Goal: Information Seeking & Learning: Find specific fact

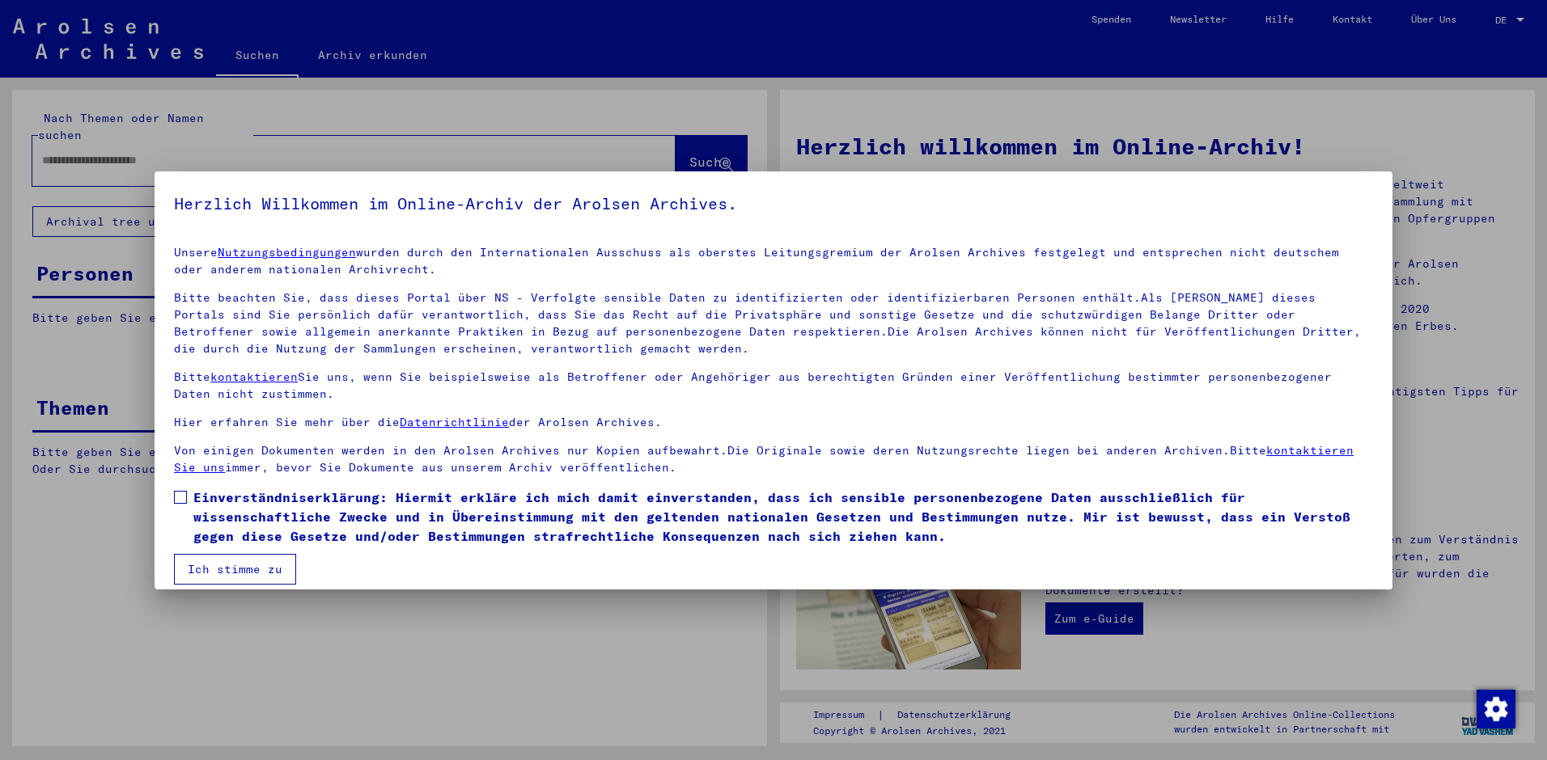
click at [187, 494] on span at bounding box center [180, 497] width 13 height 13
click at [246, 571] on button "Ich stimme zu" at bounding box center [235, 569] width 122 height 31
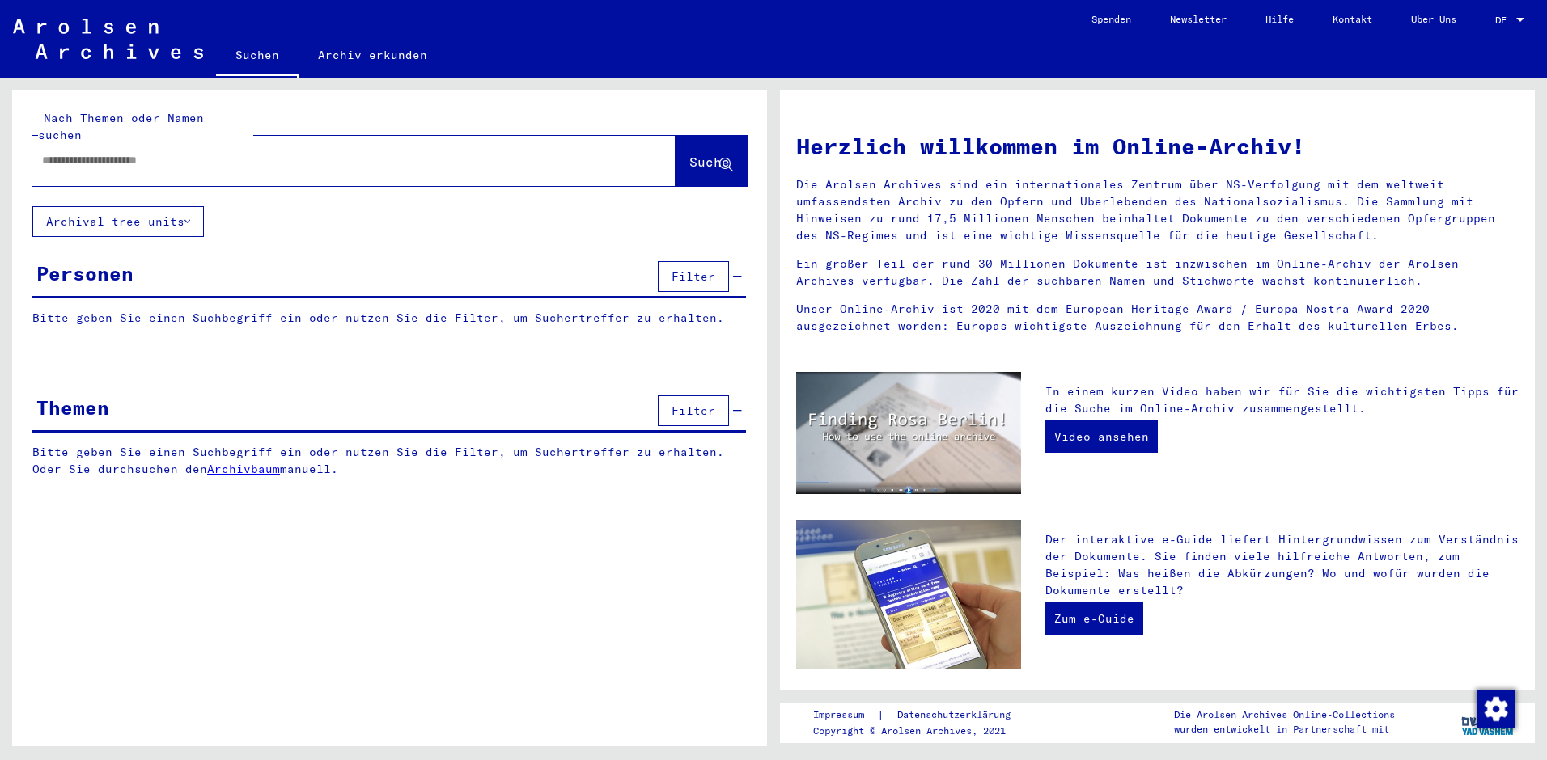
click at [154, 152] on input "text" at bounding box center [334, 160] width 585 height 17
click at [689, 154] on span "Suche" at bounding box center [709, 162] width 40 height 16
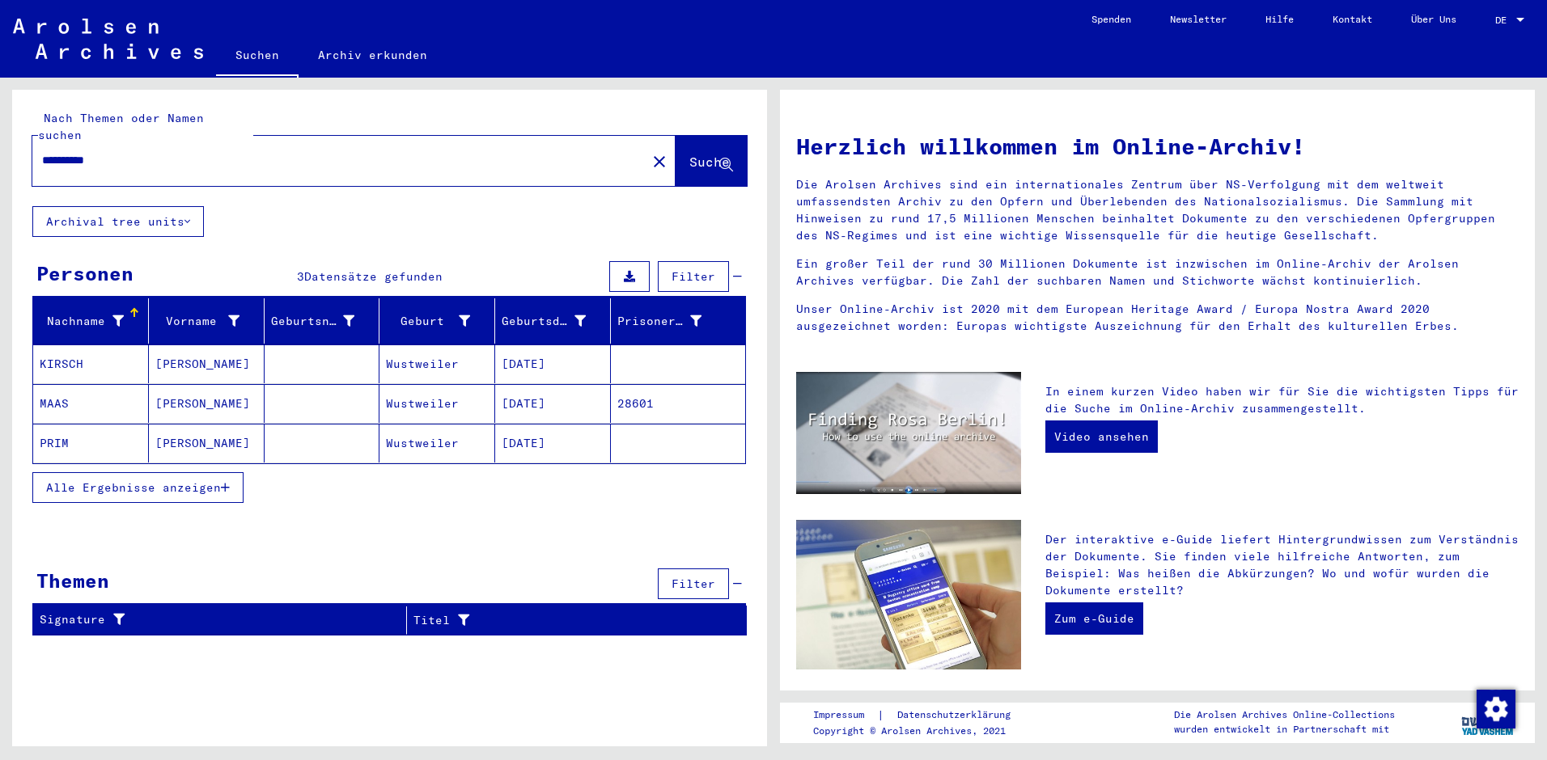
click at [146, 481] on span "Alle Ergebnisse anzeigen" at bounding box center [133, 488] width 175 height 15
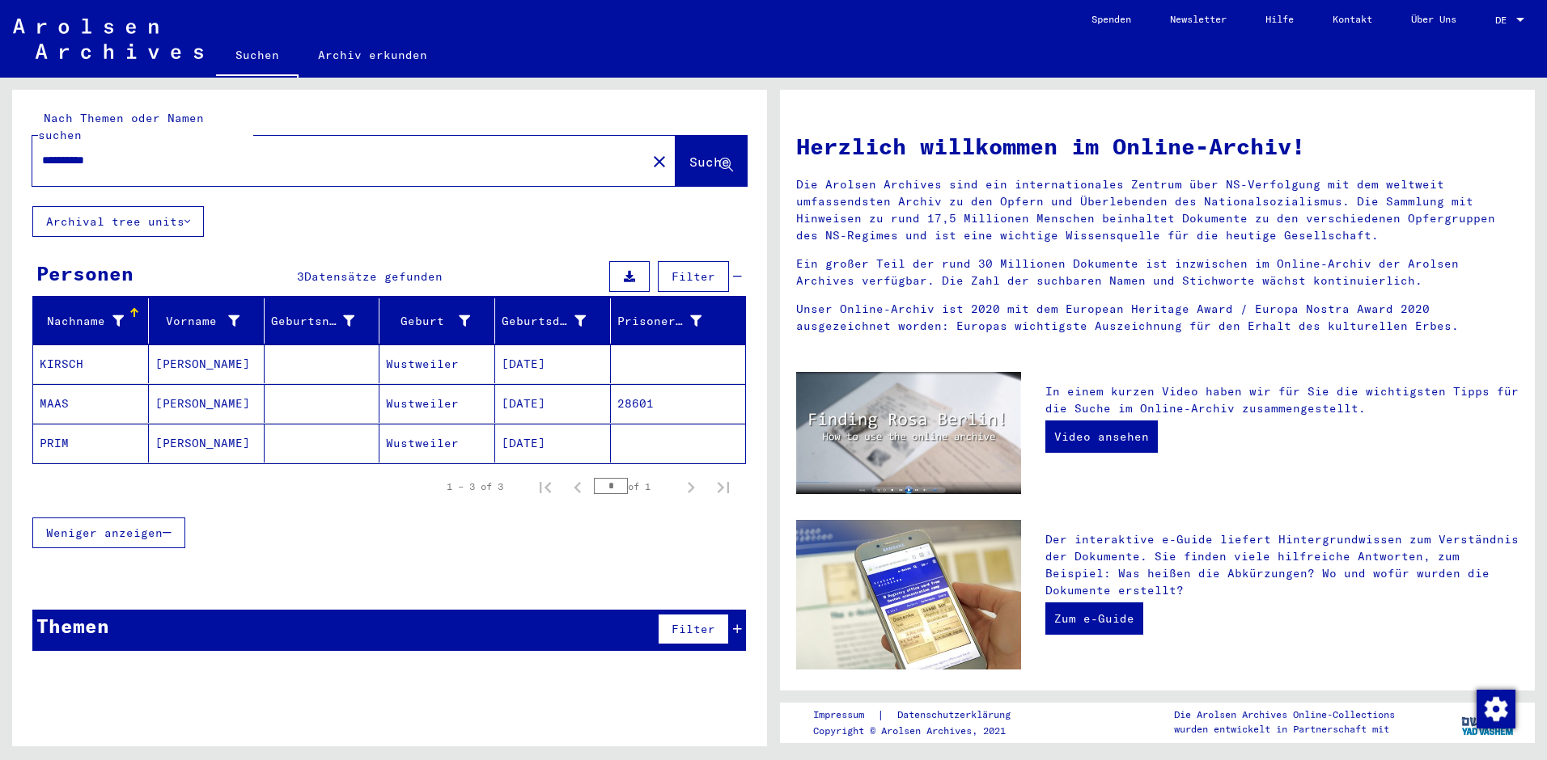
click at [543, 350] on mat-cell "[DATE]" at bounding box center [553, 364] width 116 height 39
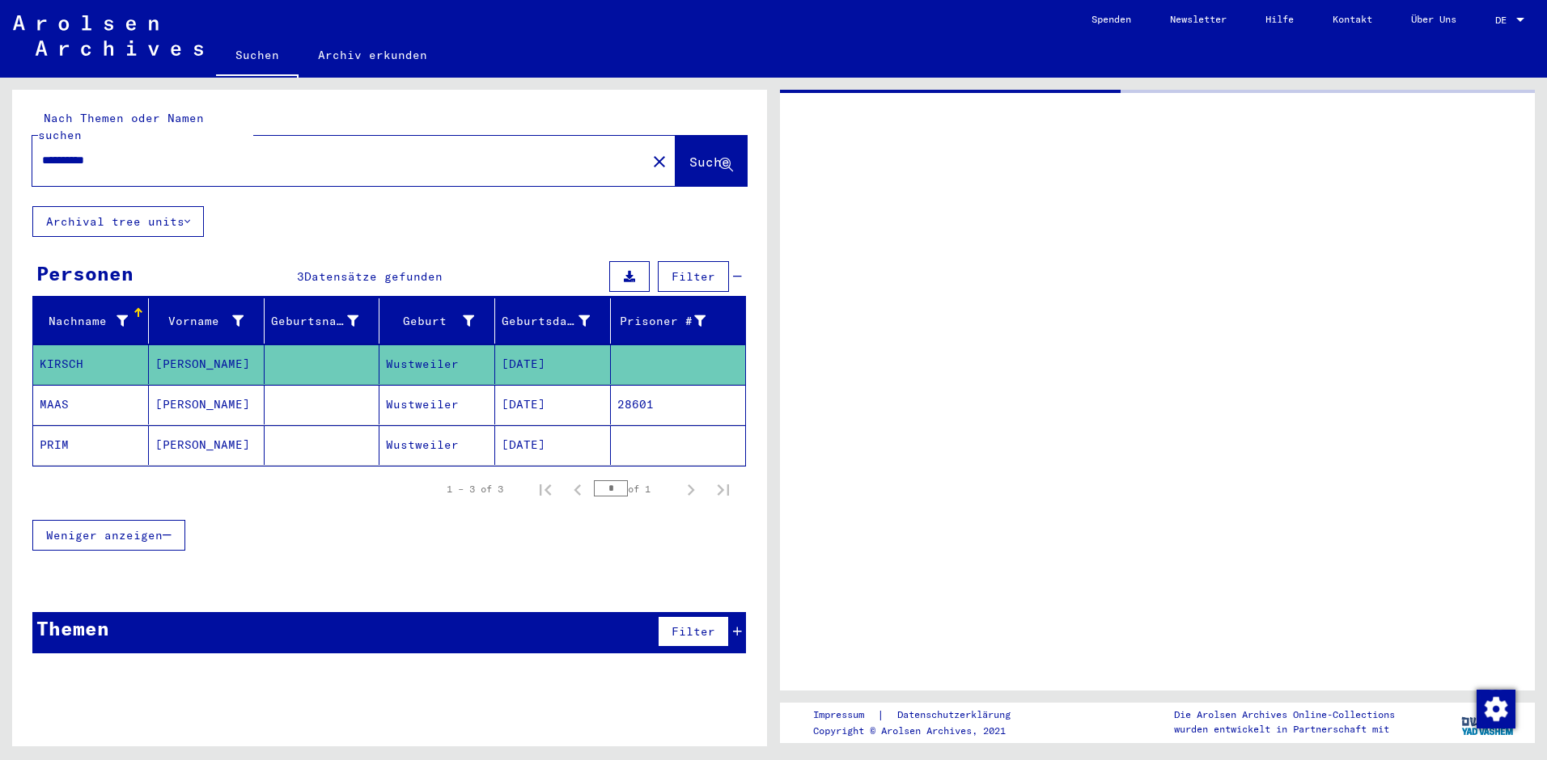
click at [543, 349] on mat-cell "[DATE]" at bounding box center [553, 365] width 116 height 40
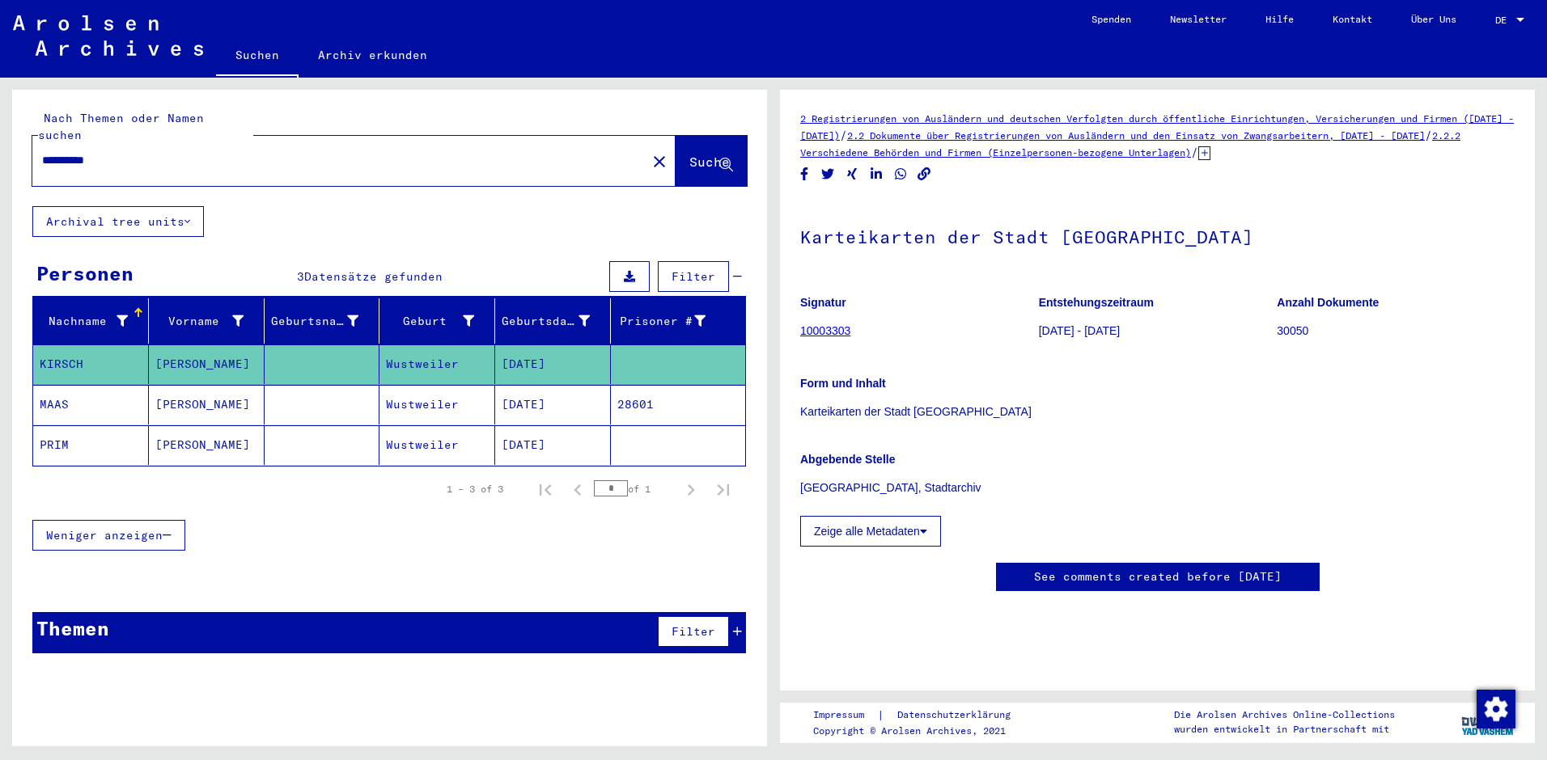
scroll to position [162, 0]
click at [885, 516] on button "Zeige alle Metadaten" at bounding box center [870, 531] width 141 height 31
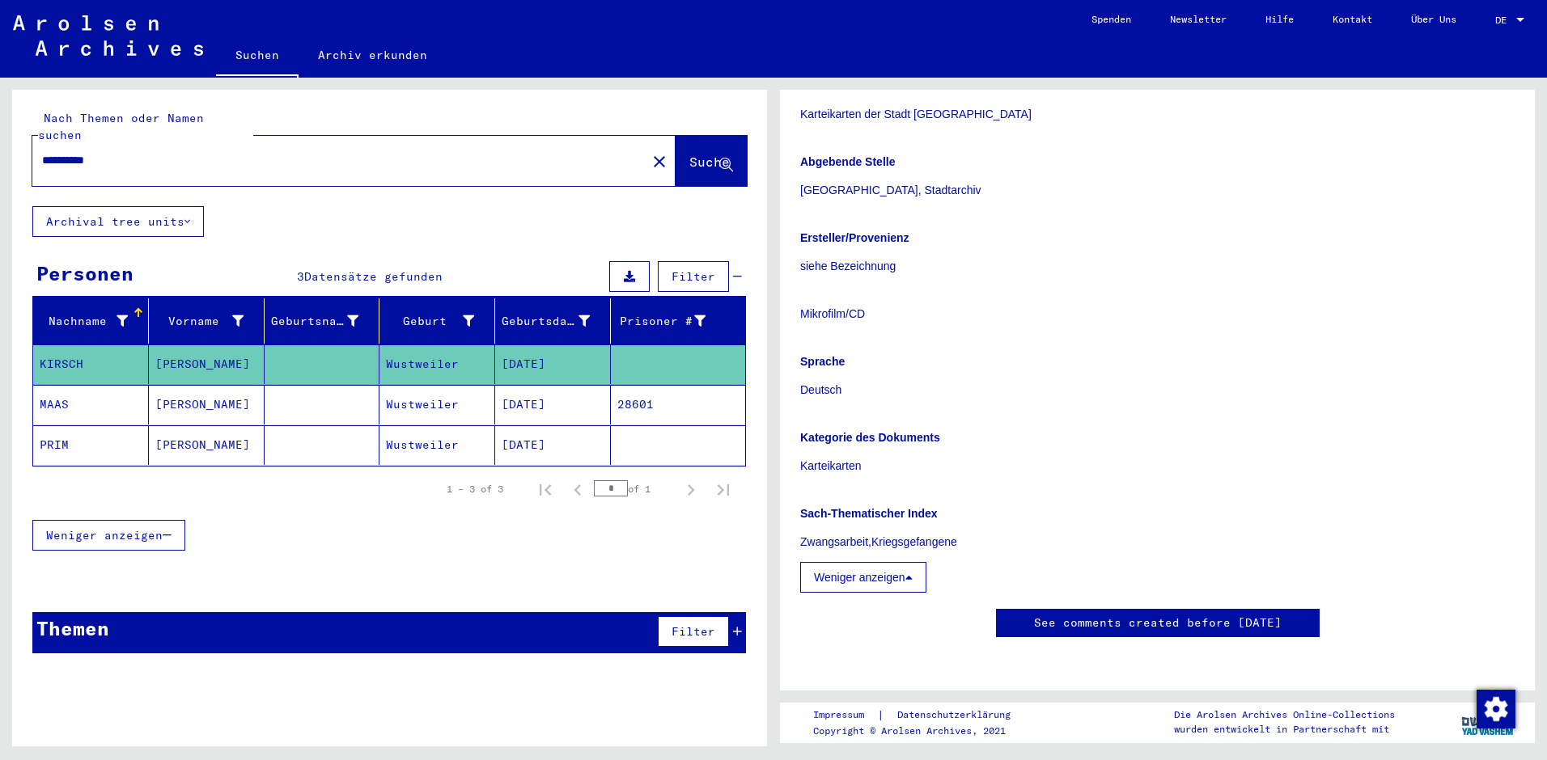
scroll to position [485, 0]
click at [403, 349] on mat-cell "Wustweiler" at bounding box center [437, 365] width 116 height 40
click at [515, 426] on mat-cell "[DATE]" at bounding box center [553, 446] width 116 height 40
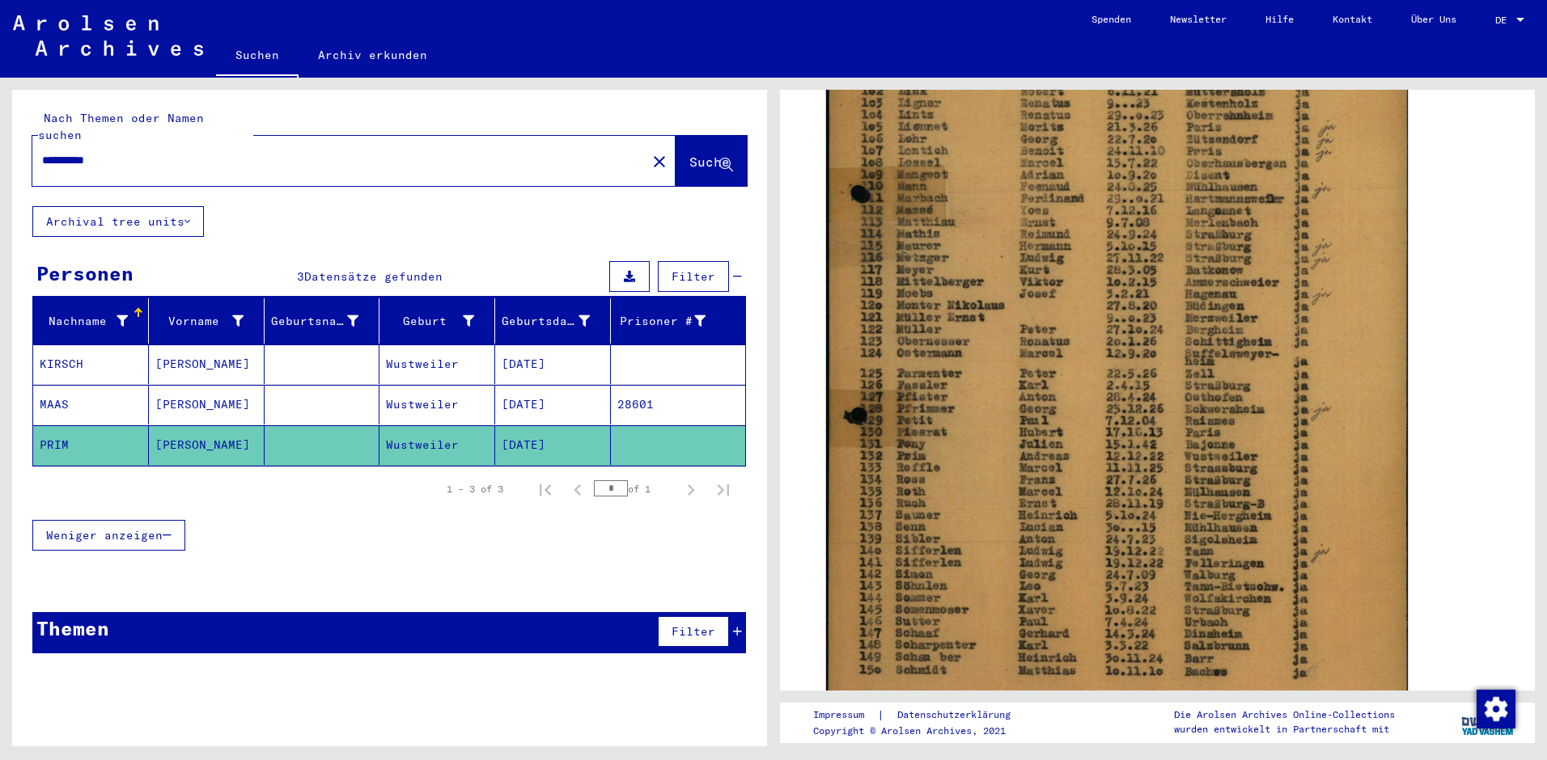
scroll to position [485, 0]
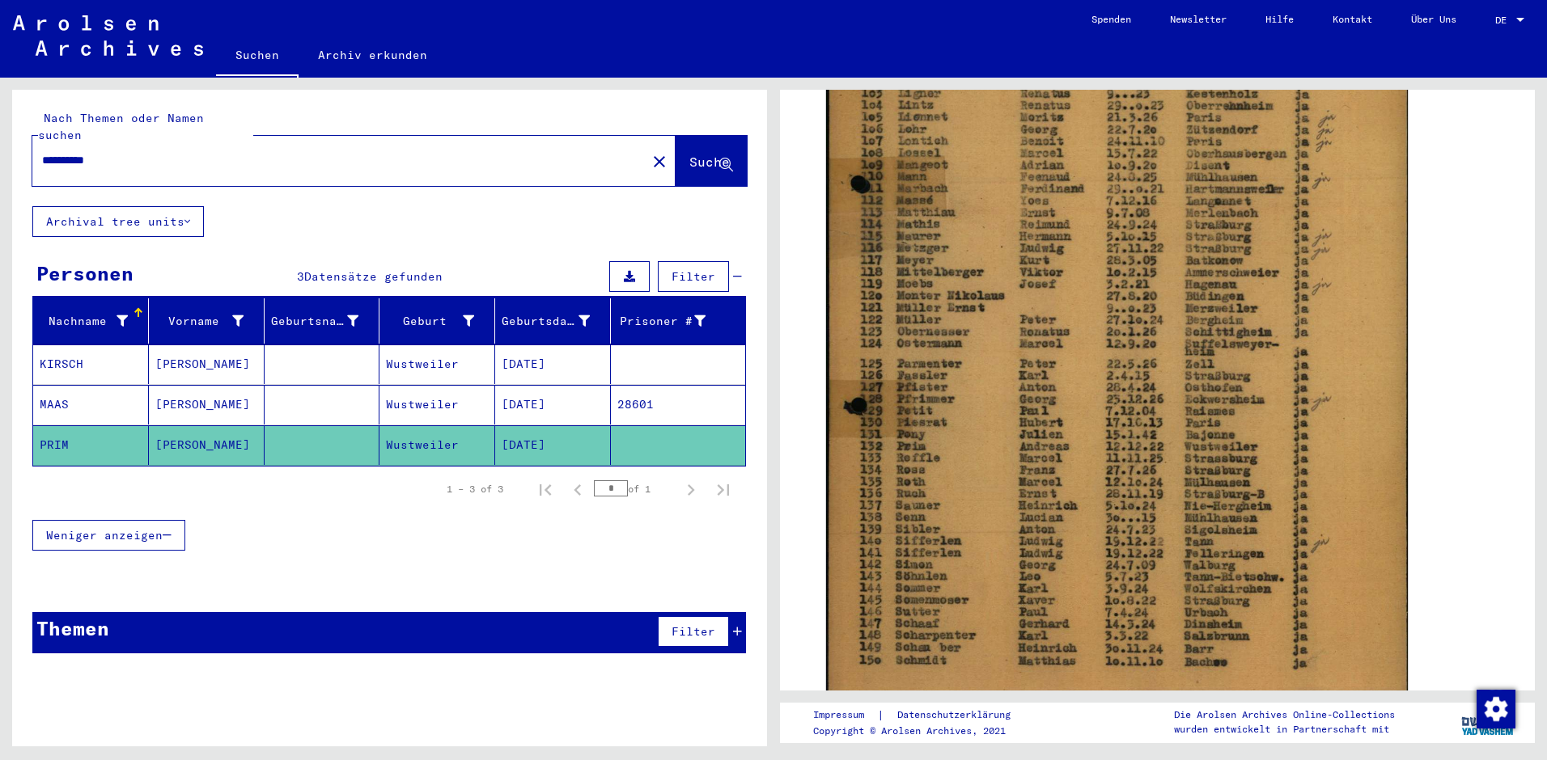
click at [410, 385] on mat-cell "Wustweiler" at bounding box center [437, 405] width 116 height 40
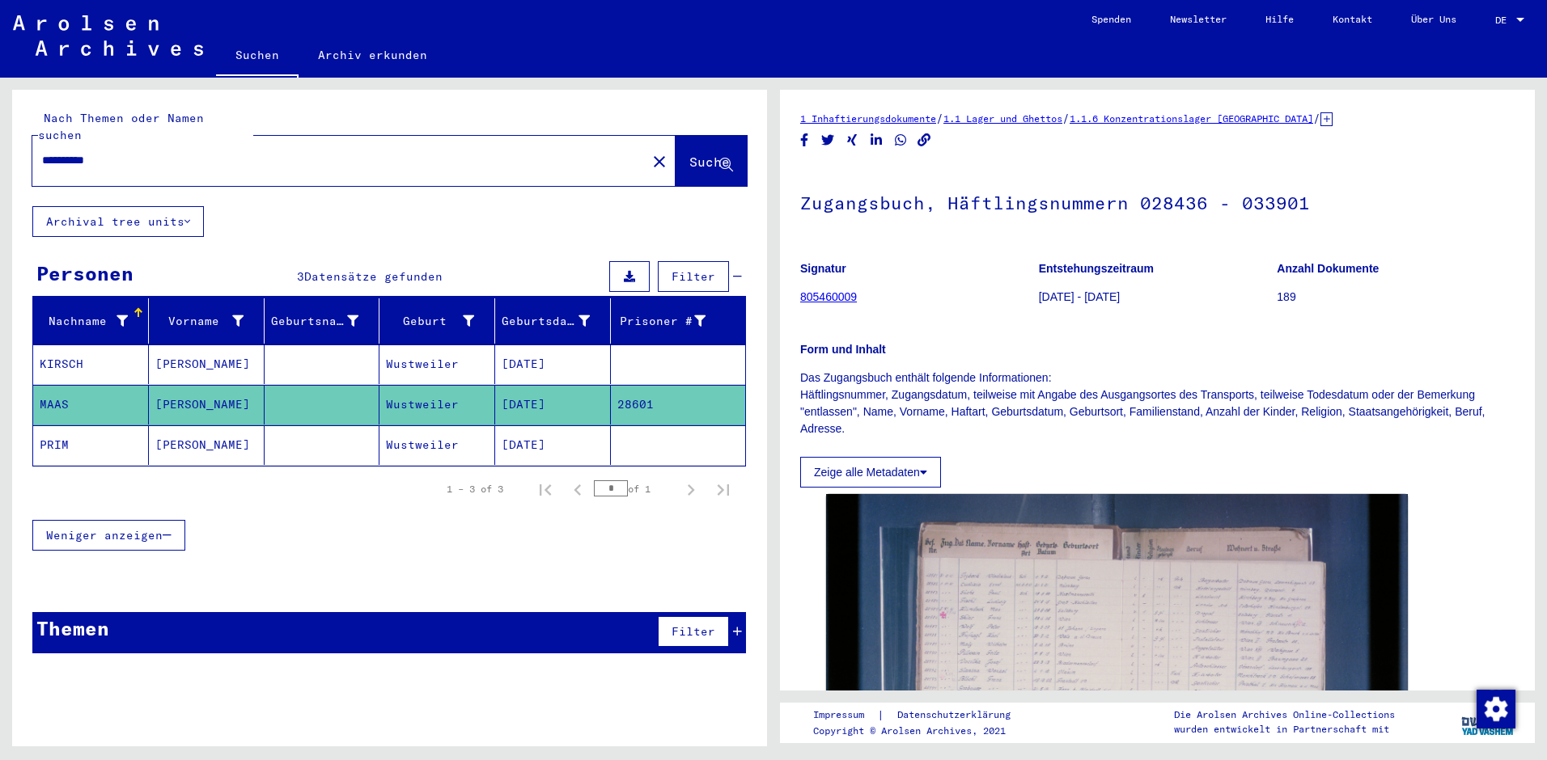
click at [410, 385] on mat-cell "Wustweiler" at bounding box center [437, 405] width 116 height 40
click at [415, 385] on mat-cell "Wustweiler" at bounding box center [437, 405] width 116 height 40
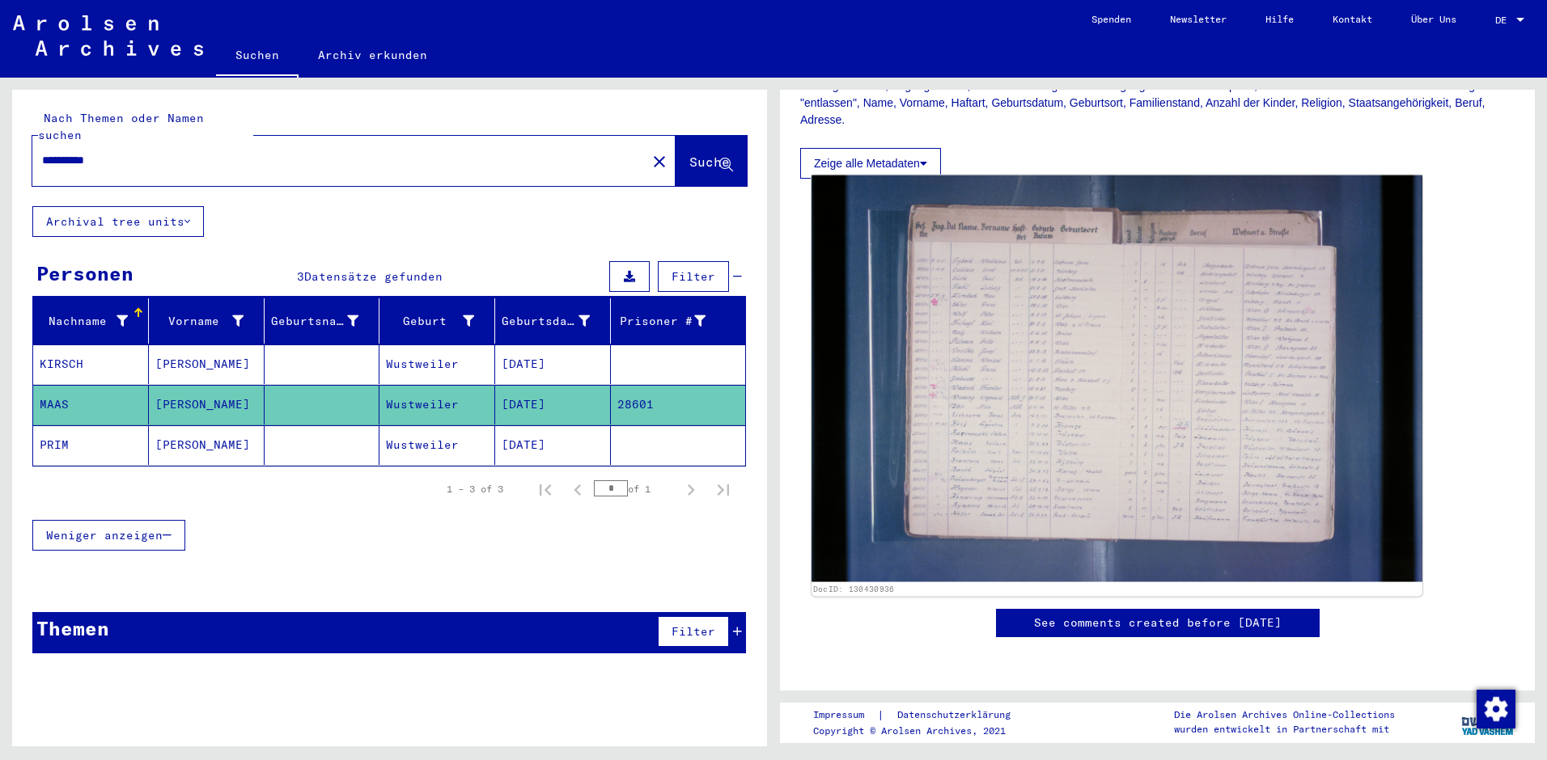
scroll to position [324, 0]
click at [1070, 392] on img at bounding box center [1116, 379] width 611 height 407
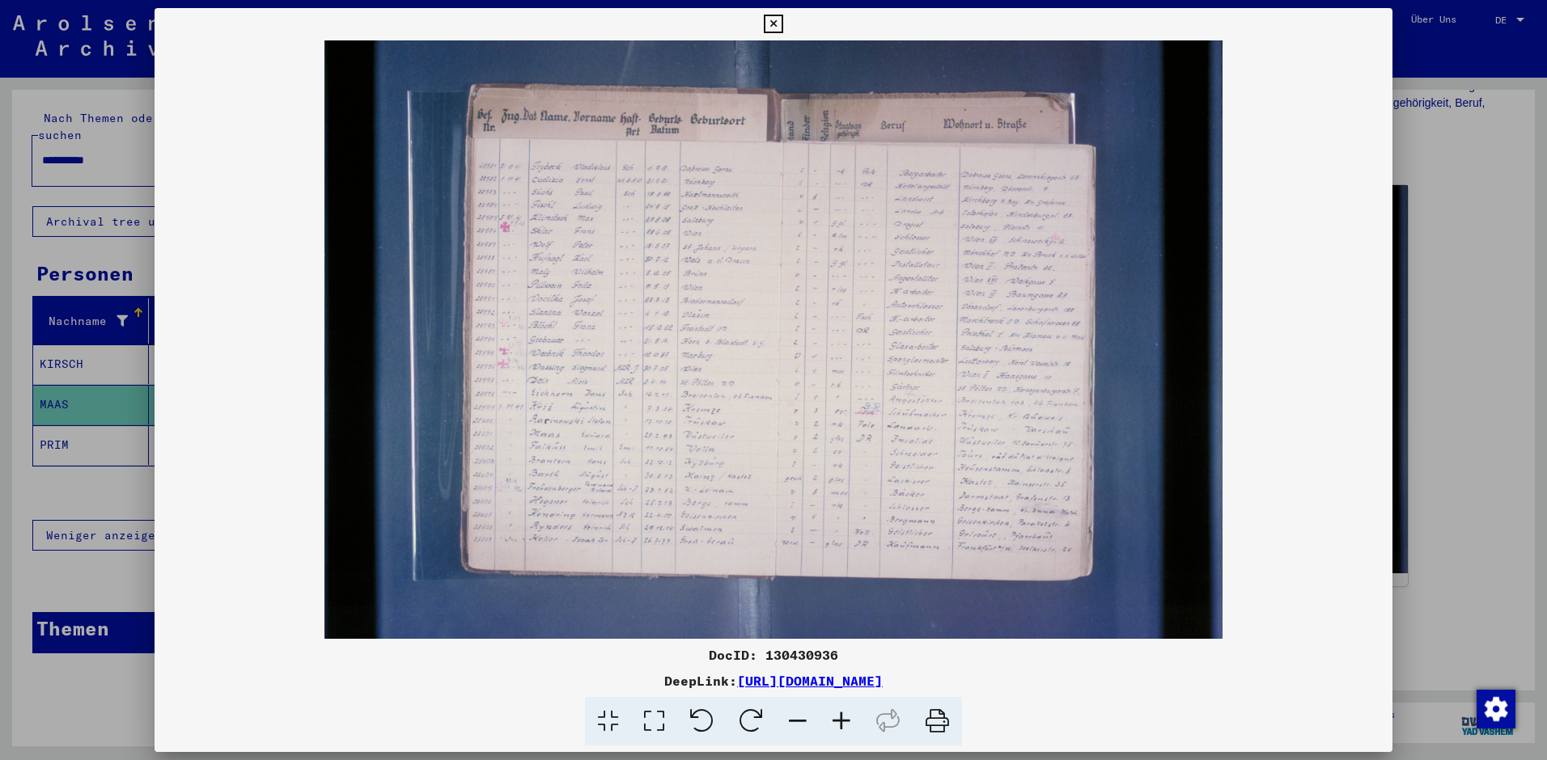
click at [842, 726] on icon at bounding box center [842, 721] width 44 height 49
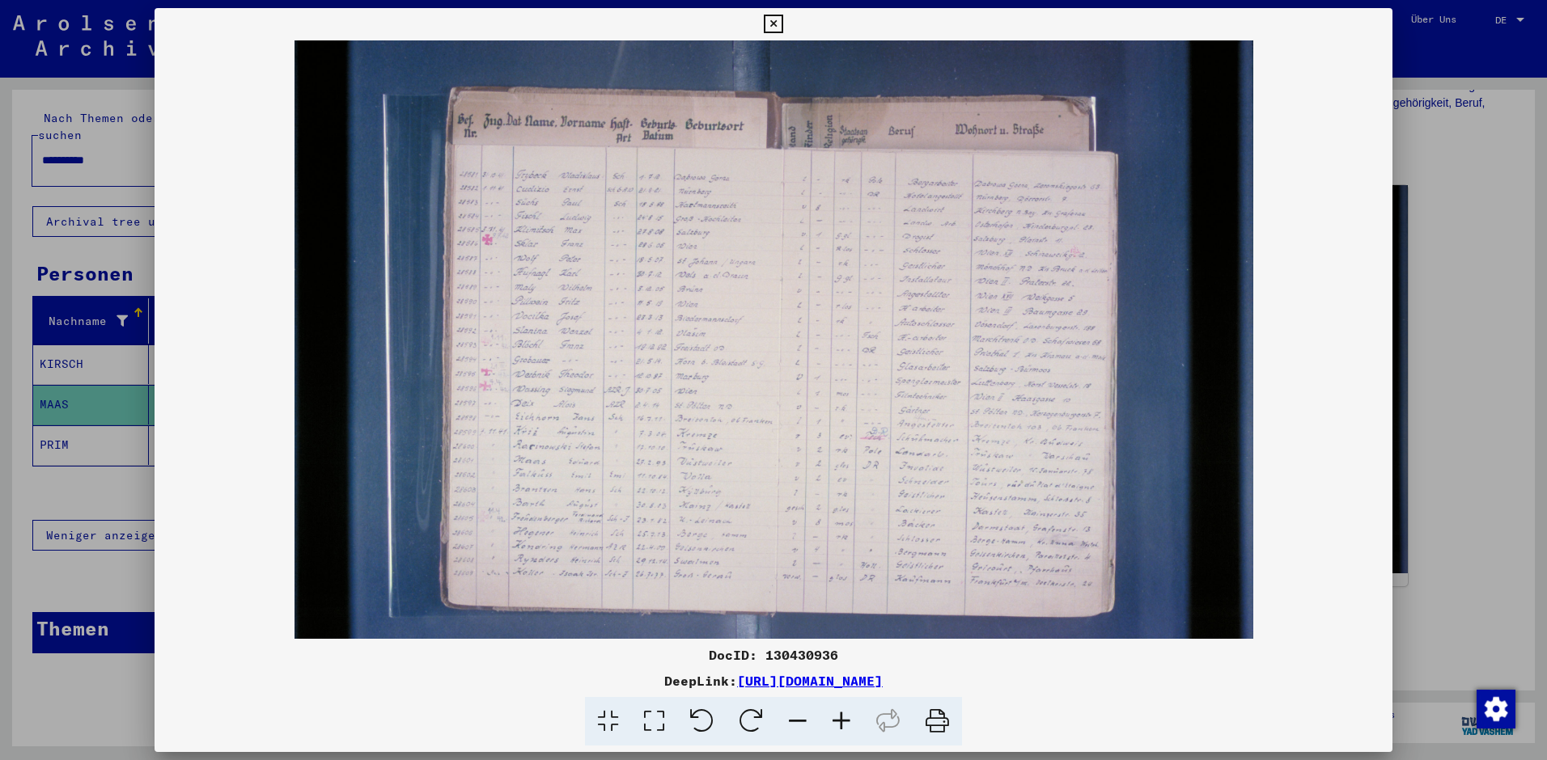
click at [846, 718] on icon at bounding box center [842, 721] width 44 height 49
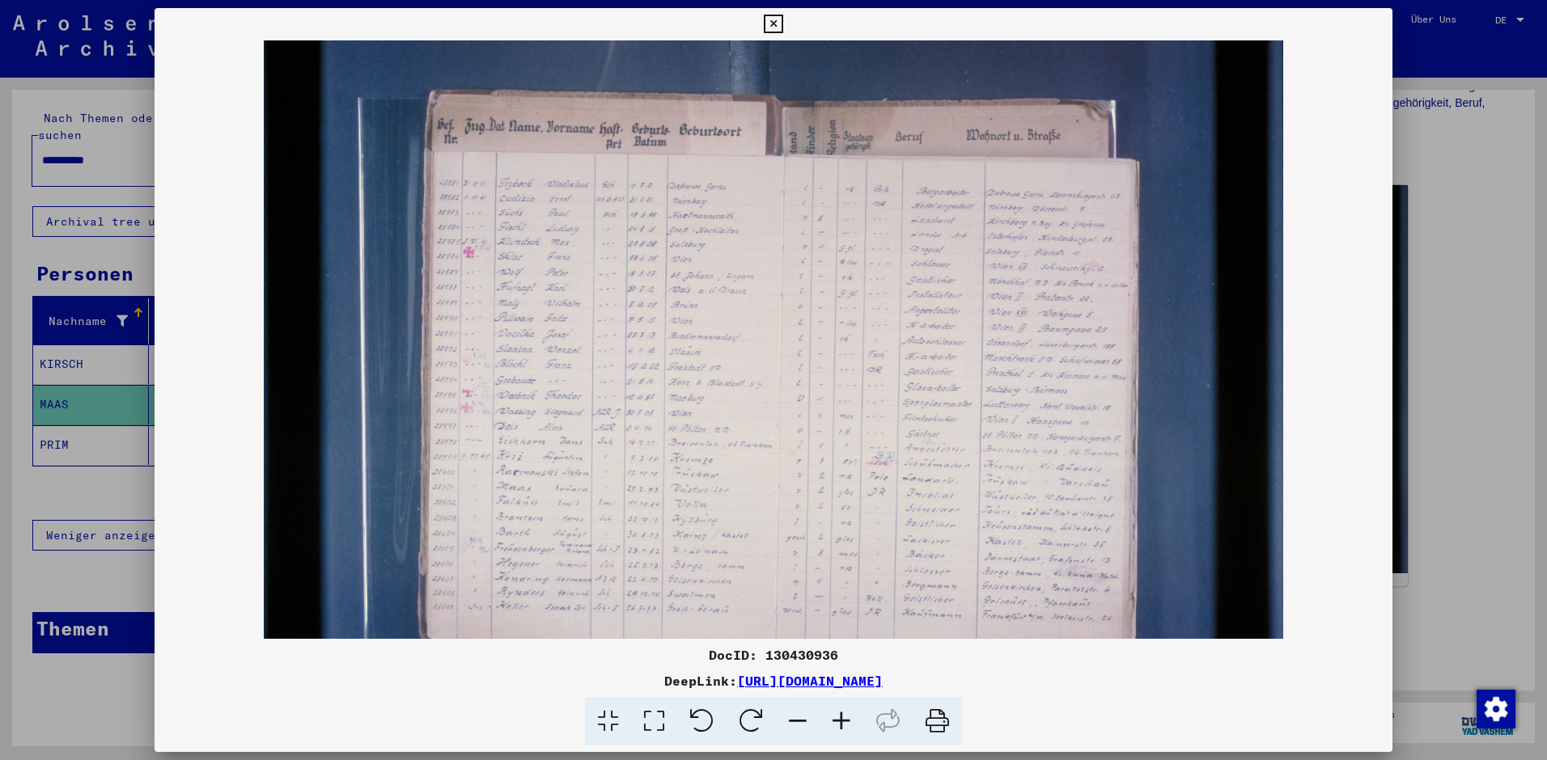
click at [846, 718] on icon at bounding box center [842, 721] width 44 height 49
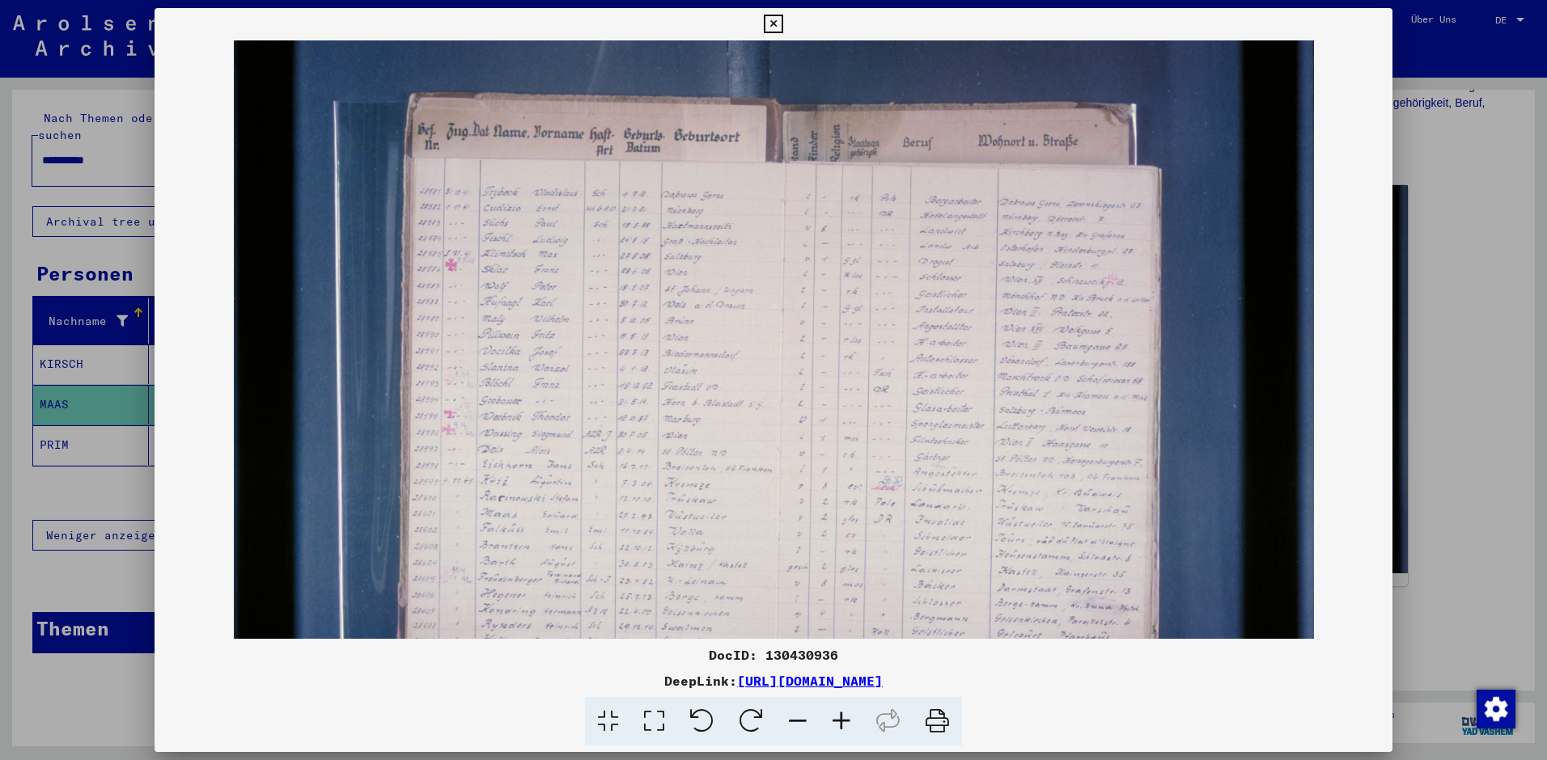
click at [846, 718] on icon at bounding box center [842, 721] width 44 height 49
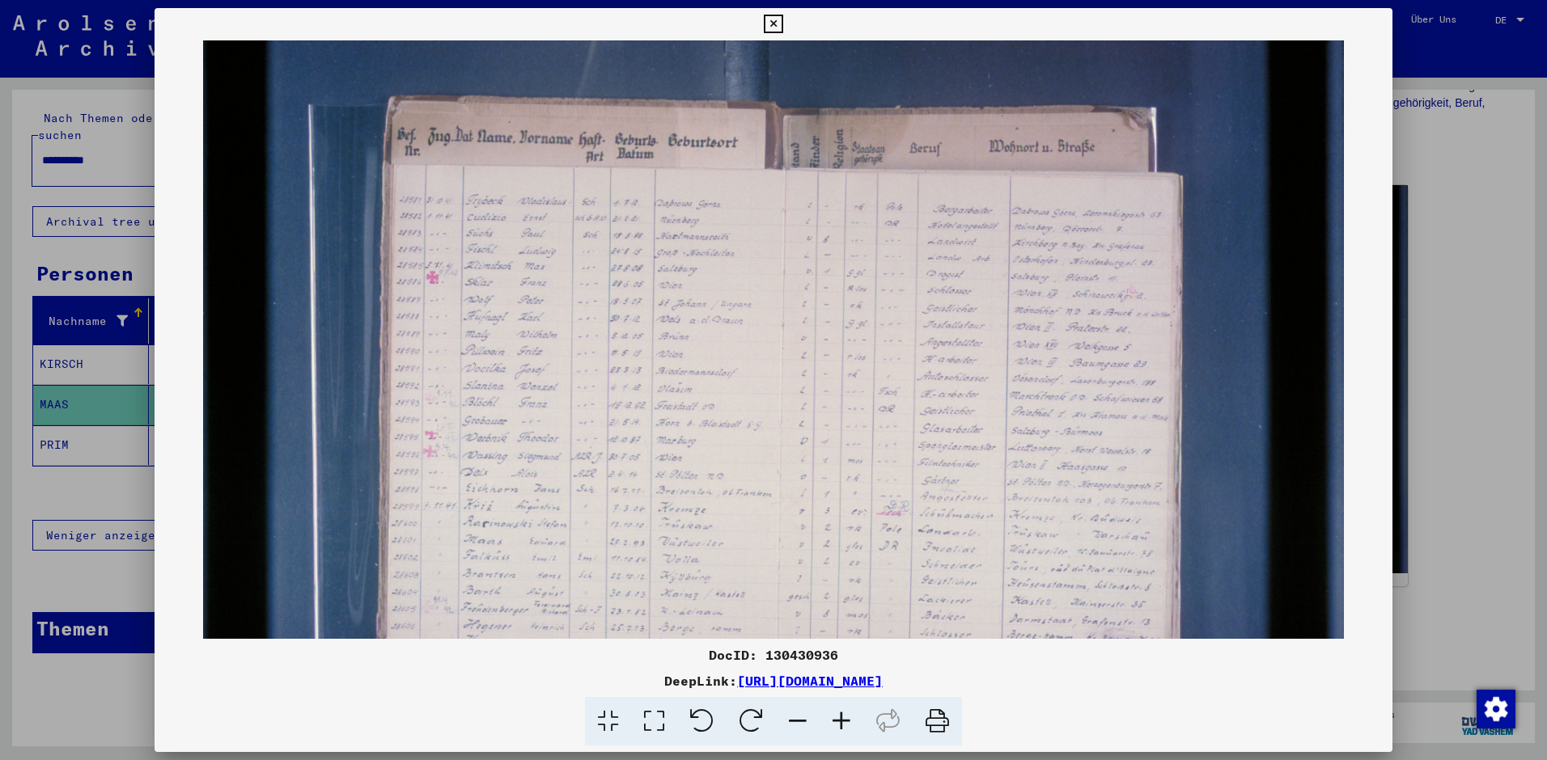
click at [847, 717] on icon at bounding box center [842, 721] width 44 height 49
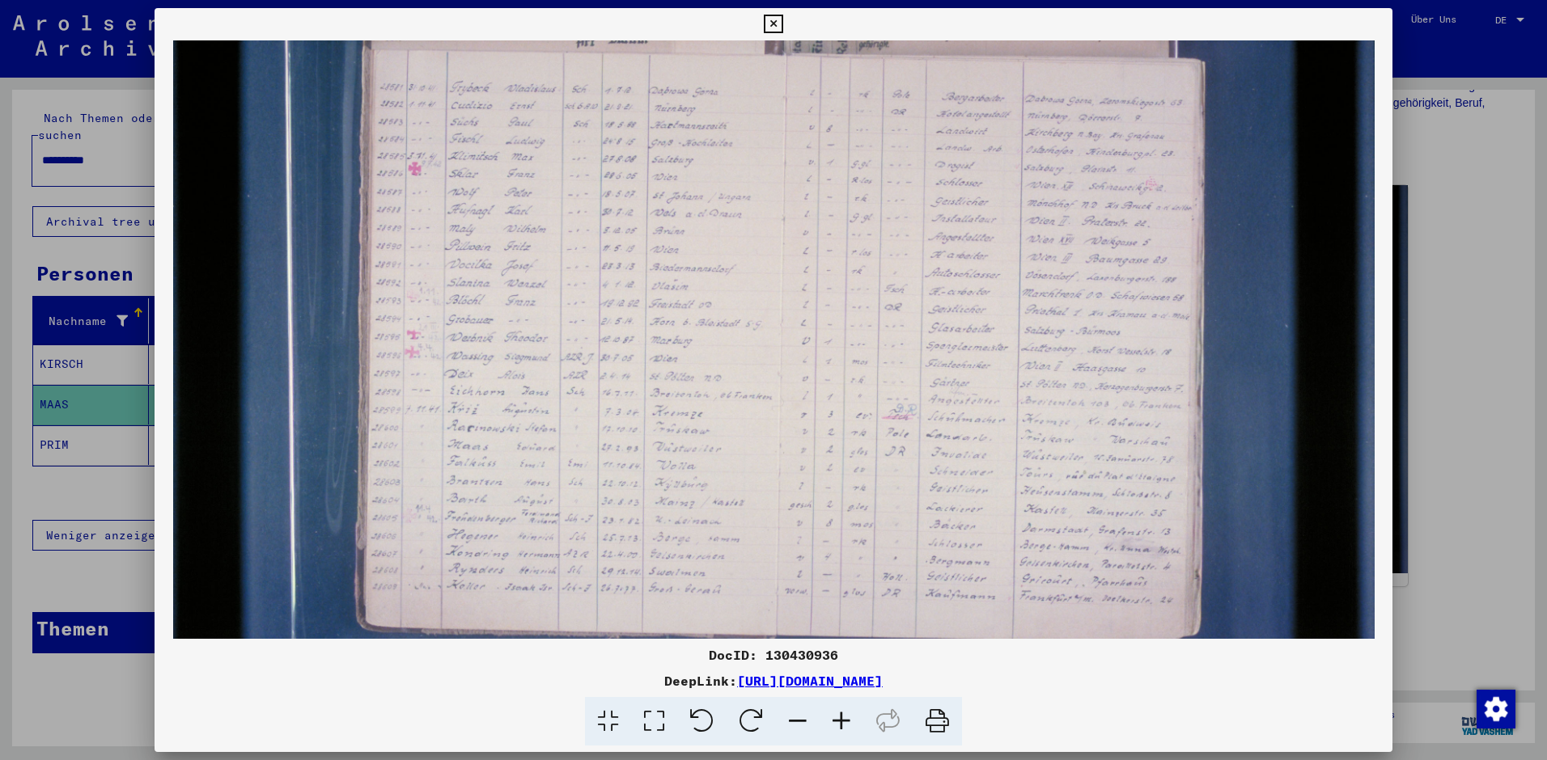
scroll to position [121, 0]
drag, startPoint x: 1135, startPoint y: 465, endPoint x: 1023, endPoint y: 345, distance: 164.9
click at [1023, 345] on img at bounding box center [773, 320] width 1201 height 801
click at [70, 349] on div at bounding box center [773, 380] width 1547 height 760
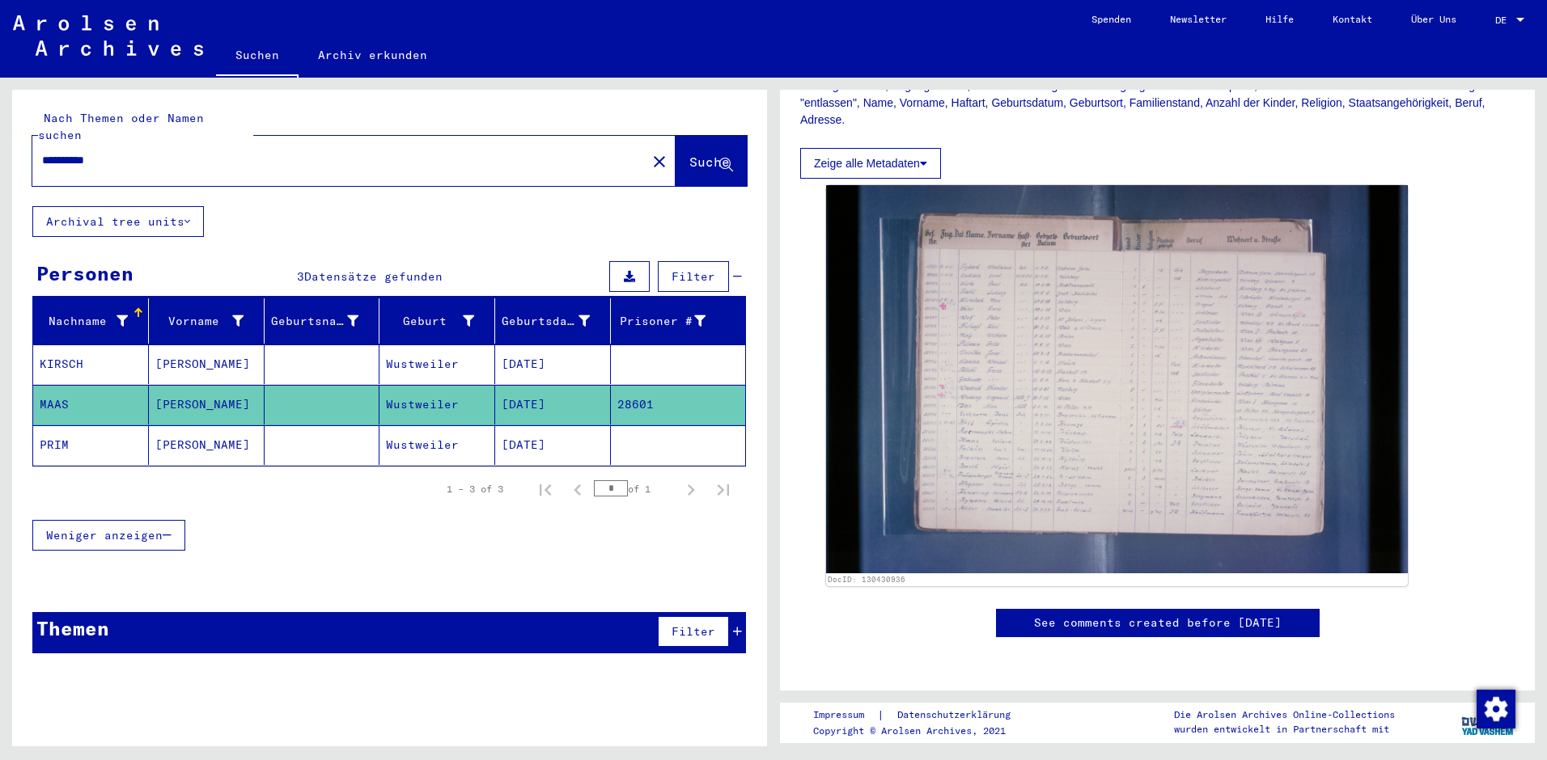
click at [549, 345] on mat-cell "[DATE]" at bounding box center [553, 365] width 116 height 40
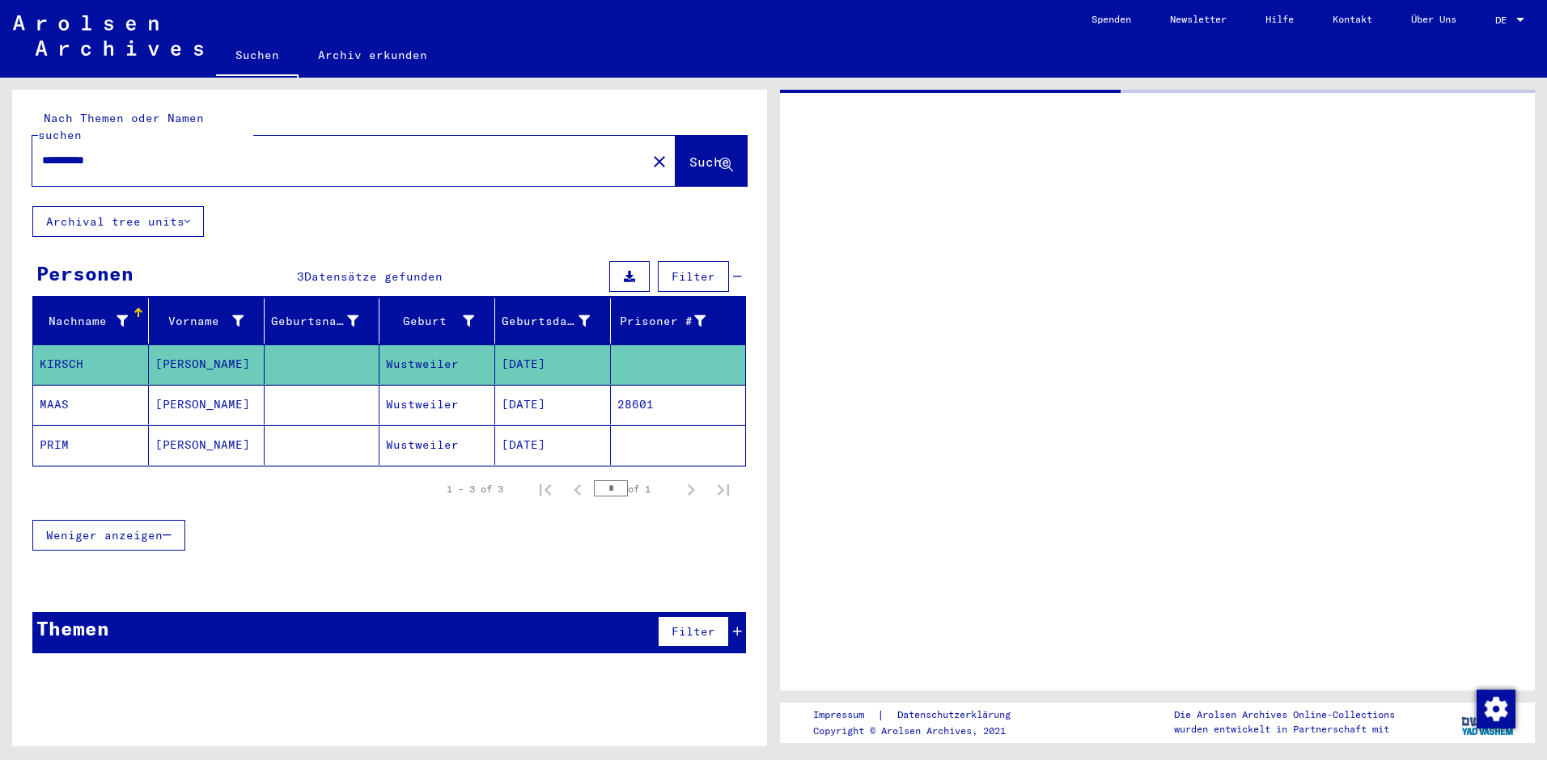
click at [549, 345] on mat-cell "[DATE]" at bounding box center [553, 365] width 116 height 40
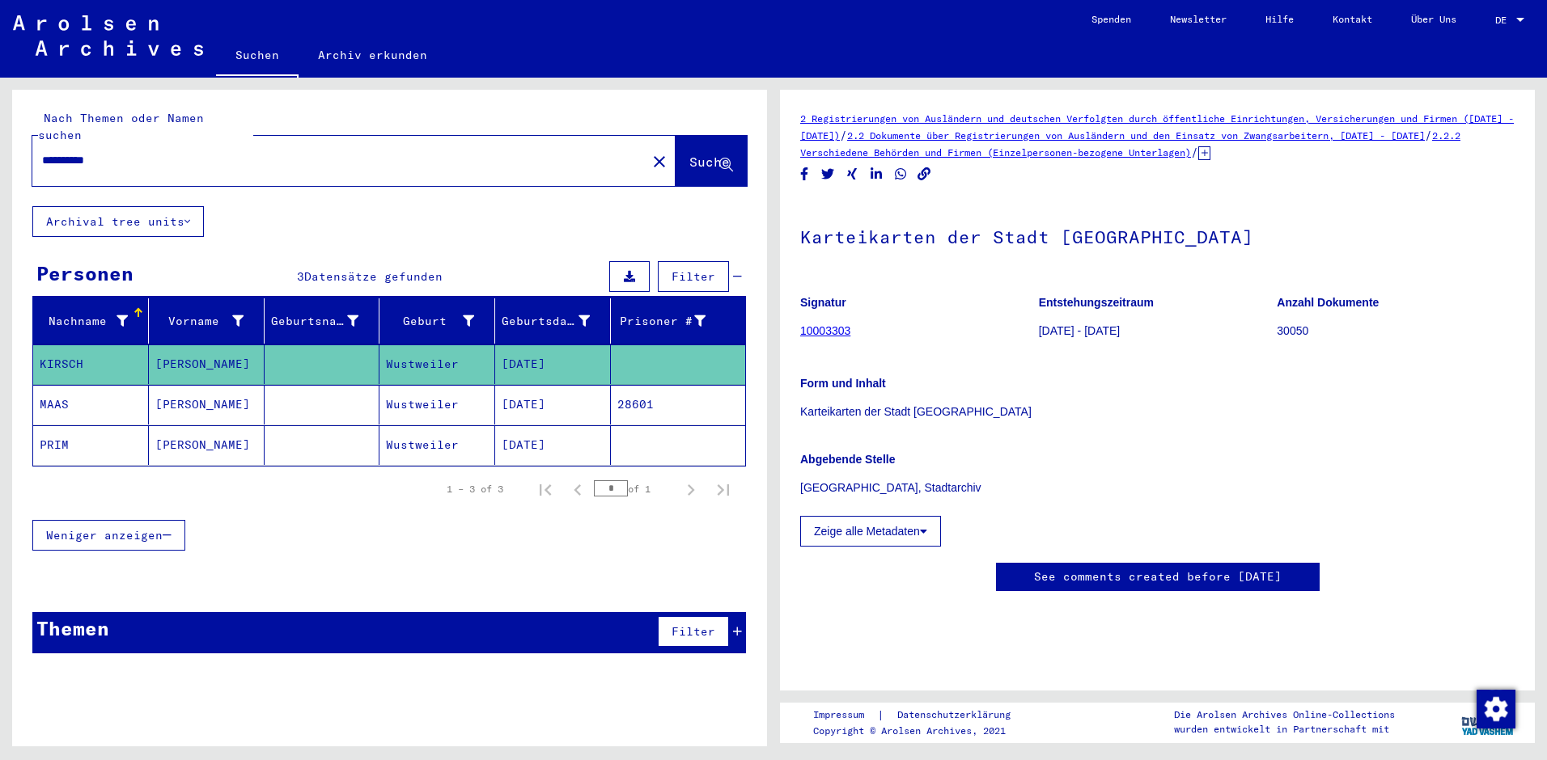
click at [148, 152] on input "**********" at bounding box center [339, 160] width 595 height 17
type input "*"
type input "*********"
click at [695, 154] on span "Suche" at bounding box center [709, 162] width 40 height 16
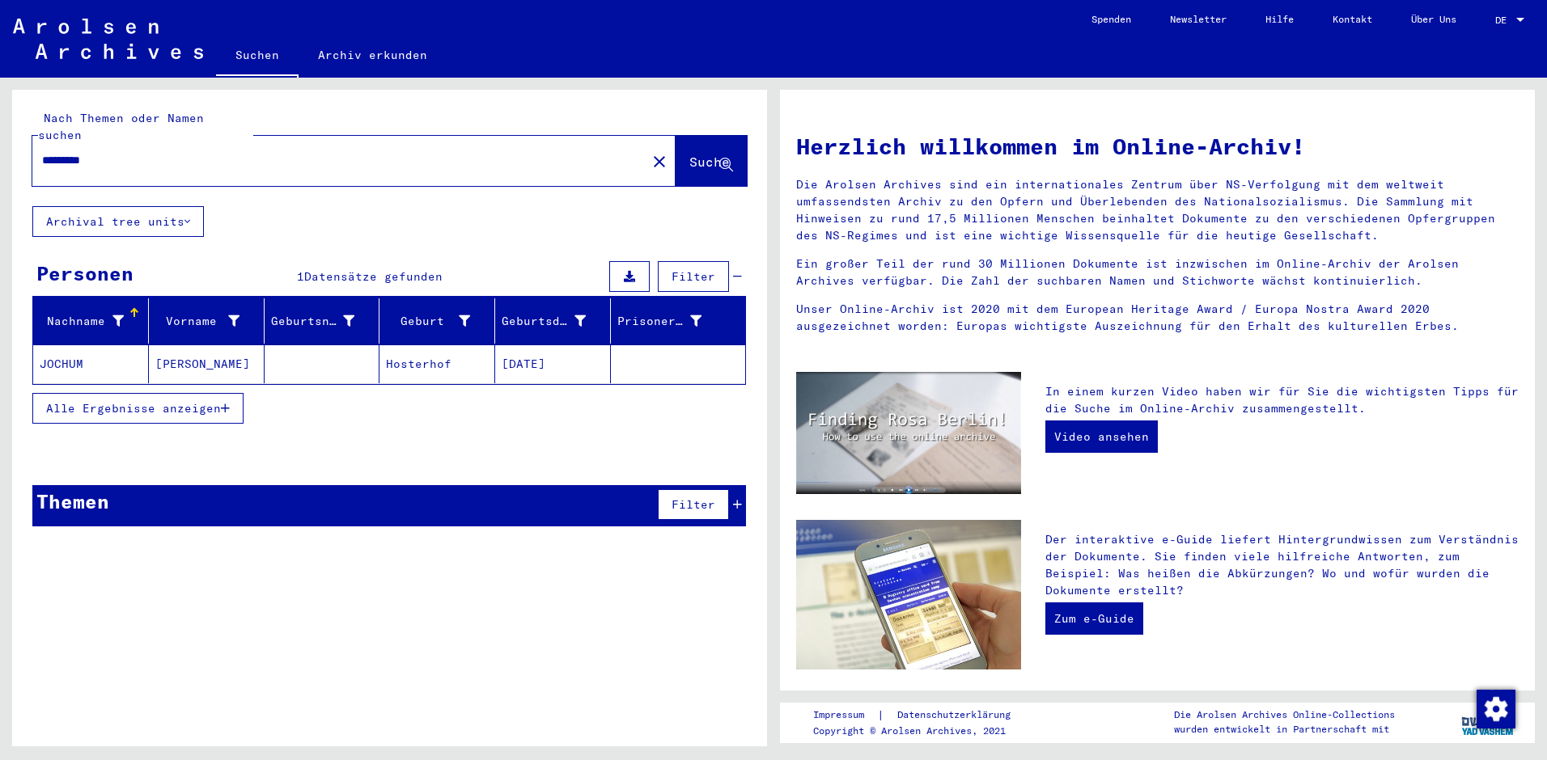
click at [536, 345] on mat-cell "[DATE]" at bounding box center [553, 364] width 116 height 39
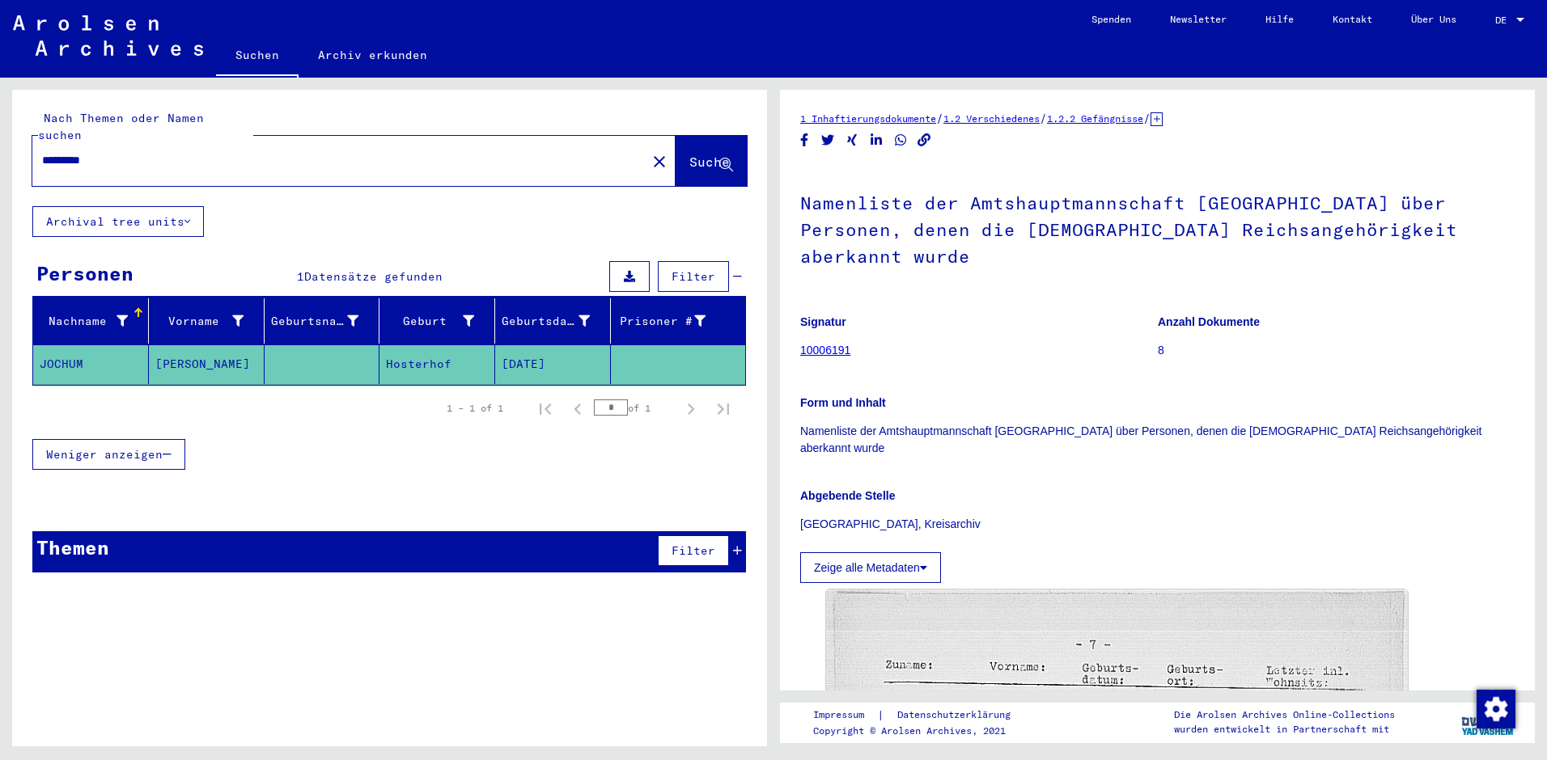
click at [827, 344] on link "10006191" at bounding box center [825, 350] width 50 height 13
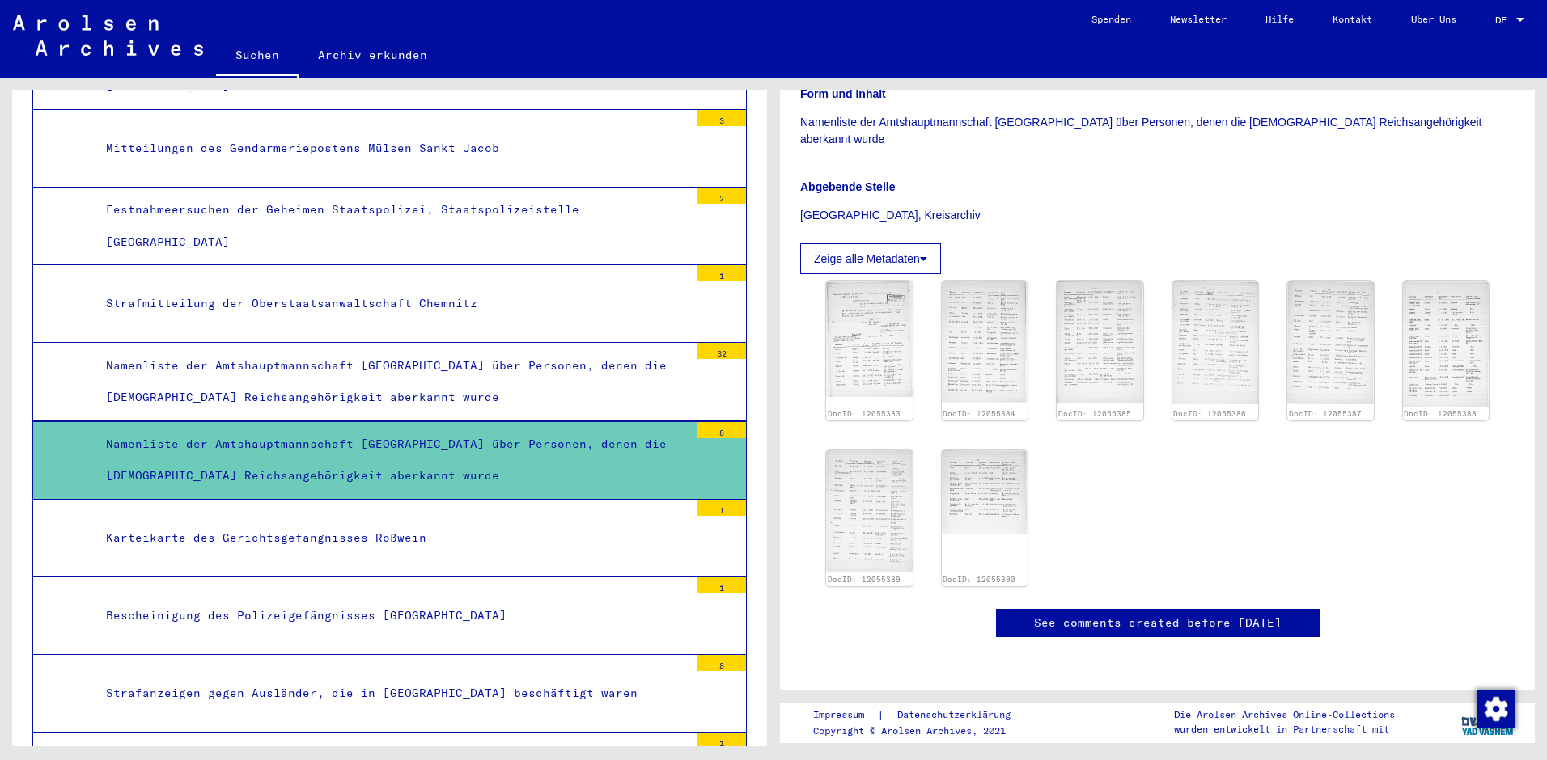
scroll to position [324, 0]
click at [866, 286] on img at bounding box center [869, 338] width 91 height 122
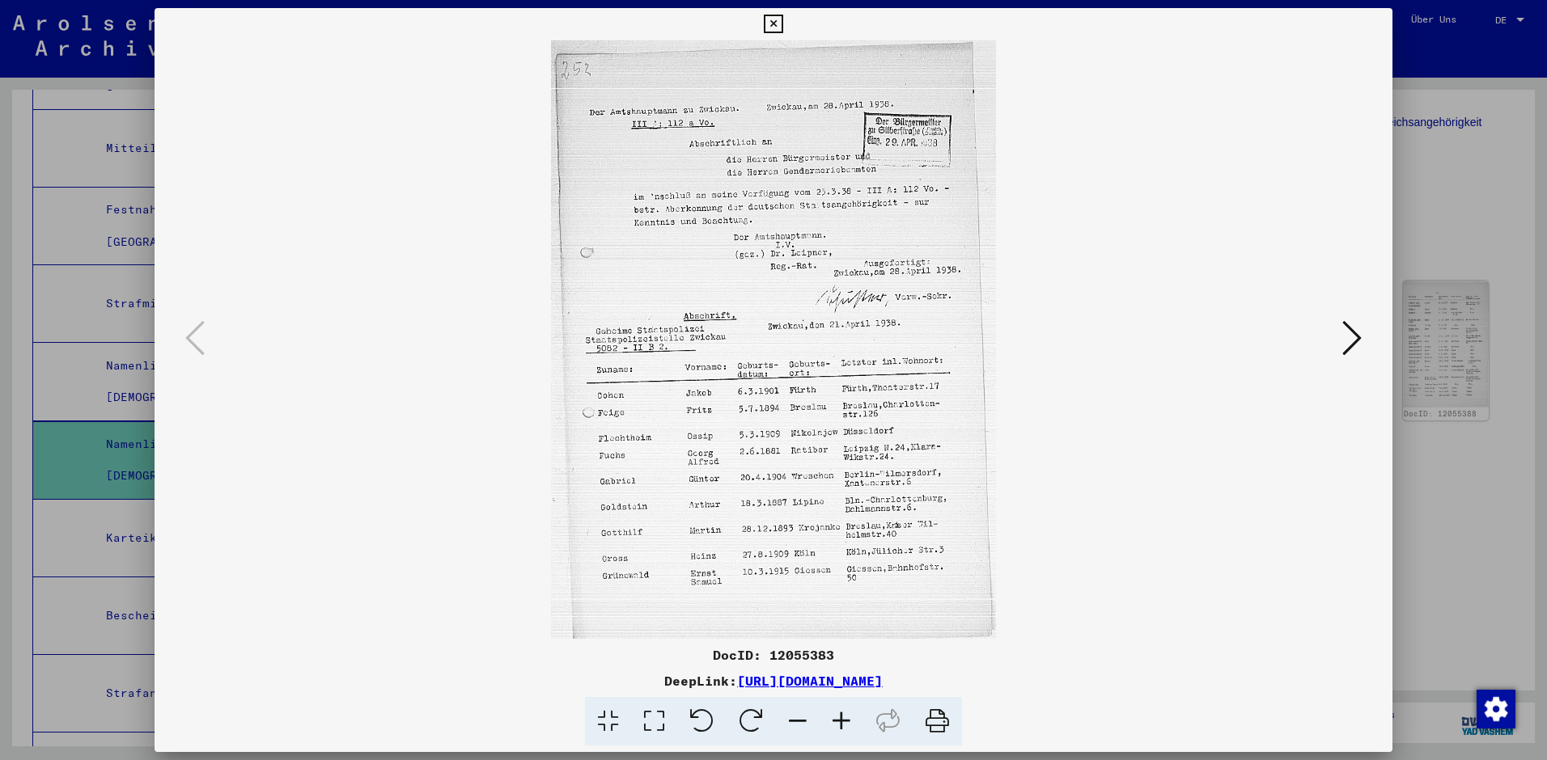
click at [1358, 330] on icon at bounding box center [1351, 338] width 19 height 39
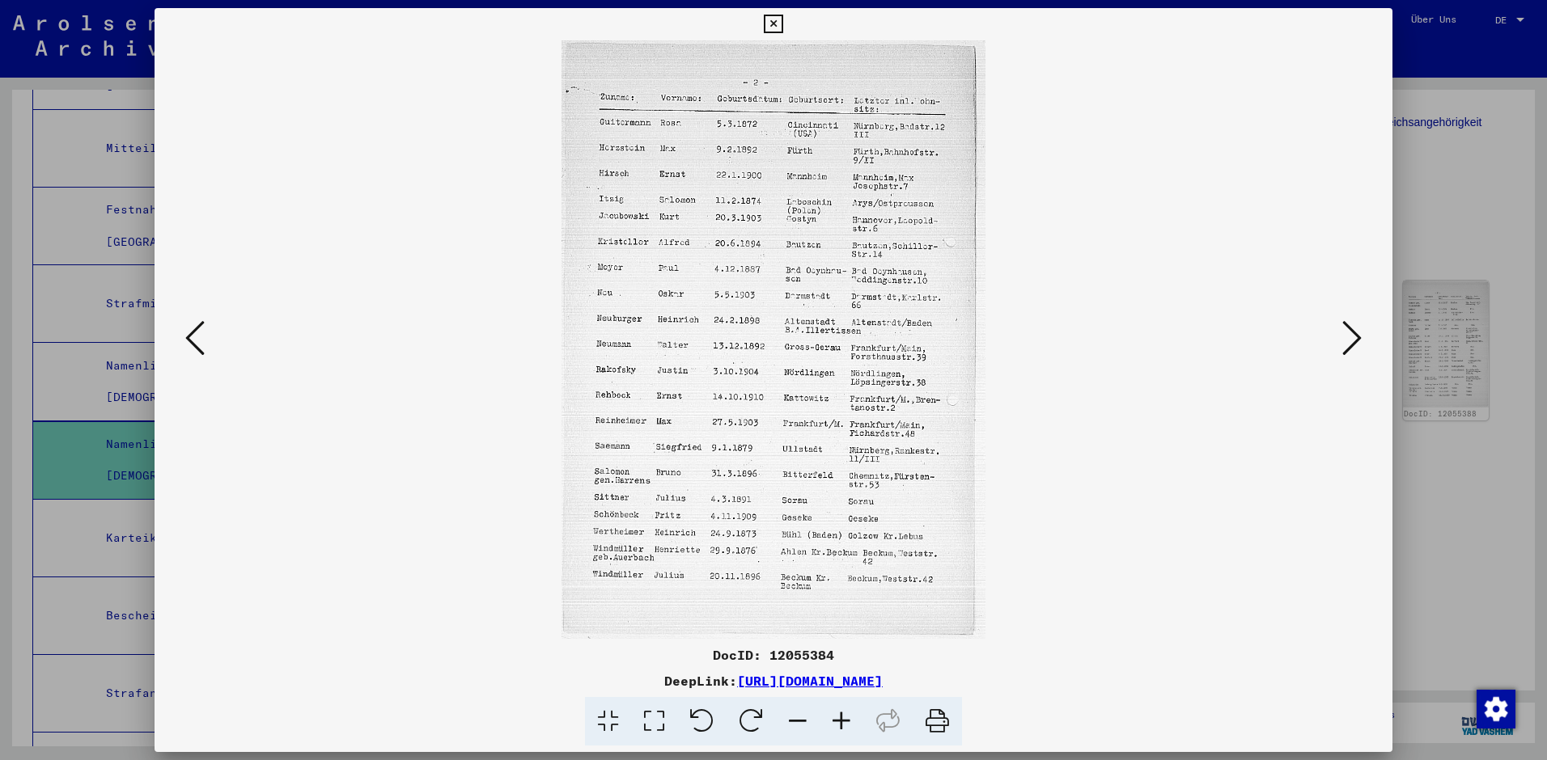
click at [1353, 335] on icon at bounding box center [1351, 338] width 19 height 39
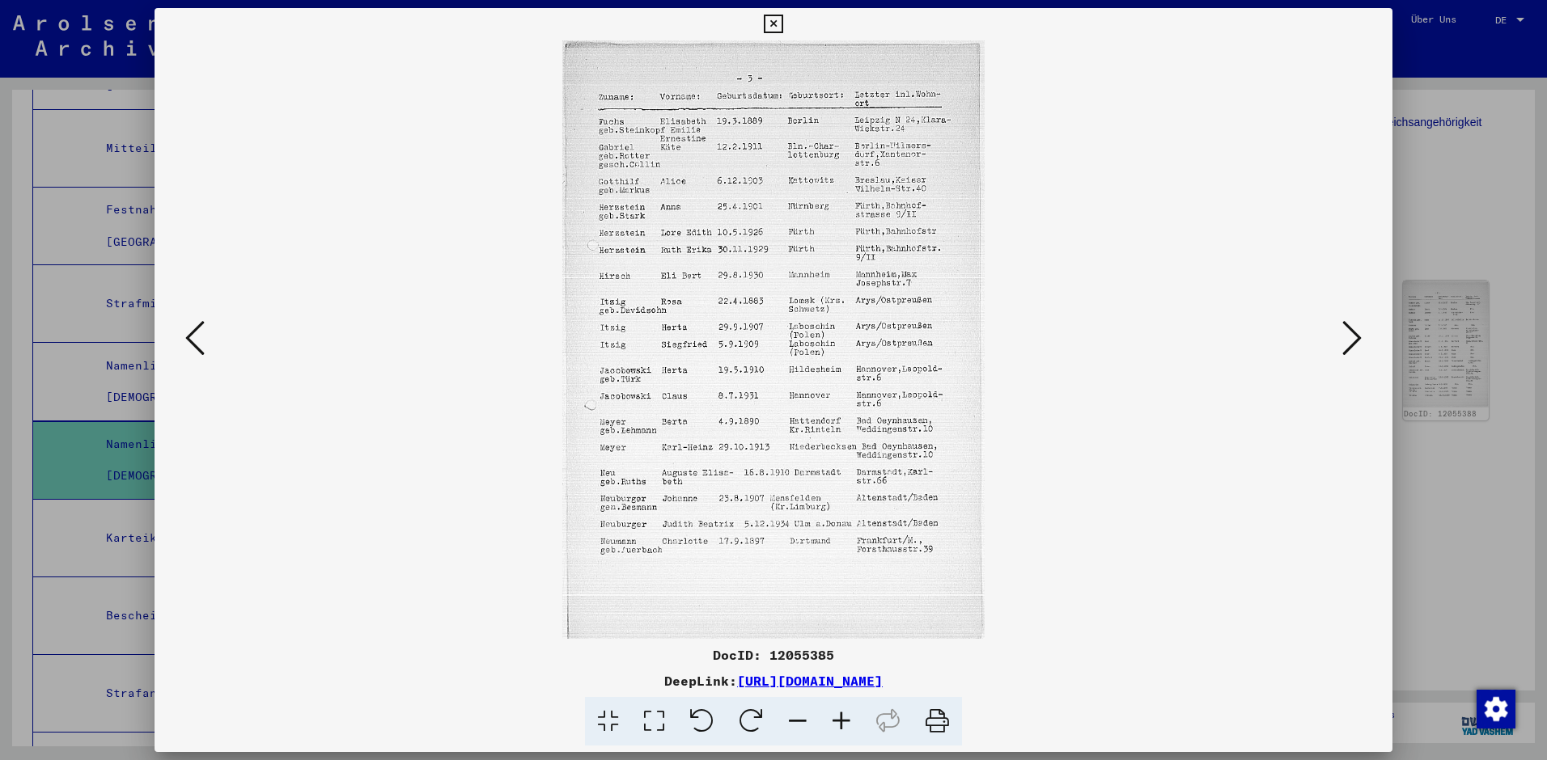
click at [1353, 335] on icon at bounding box center [1351, 338] width 19 height 39
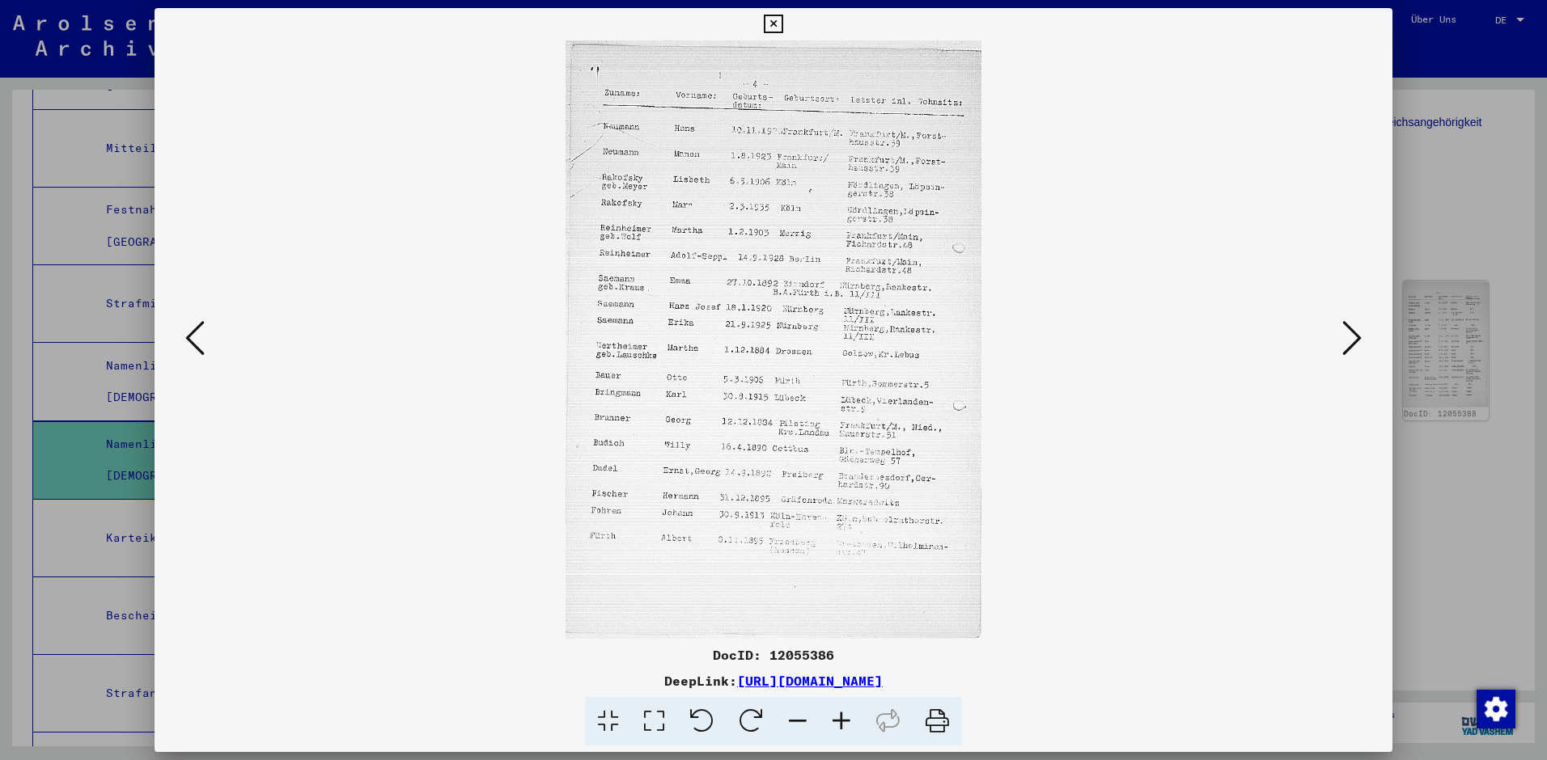
click at [1353, 335] on icon at bounding box center [1351, 338] width 19 height 39
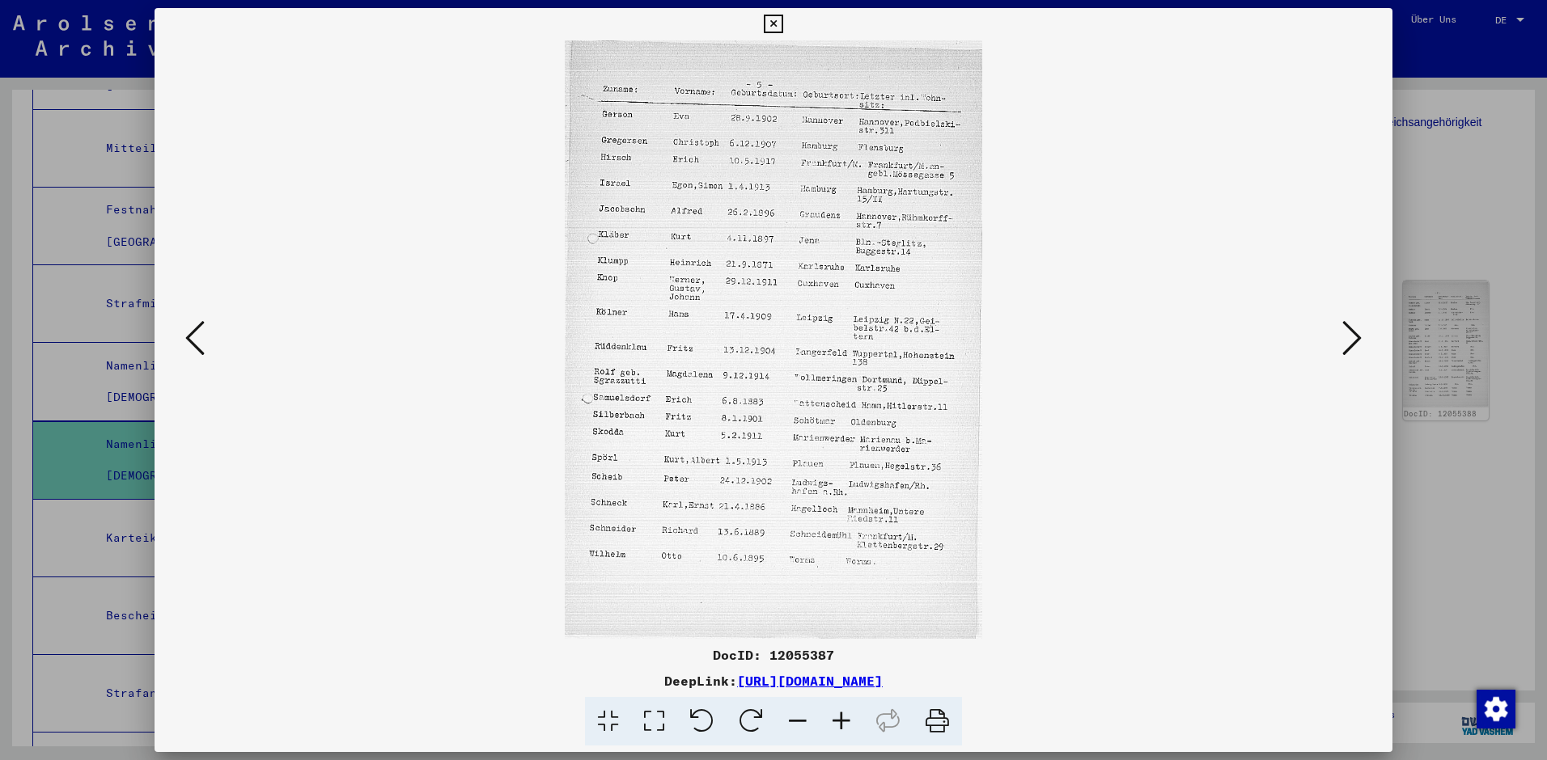
click at [1353, 335] on icon at bounding box center [1351, 338] width 19 height 39
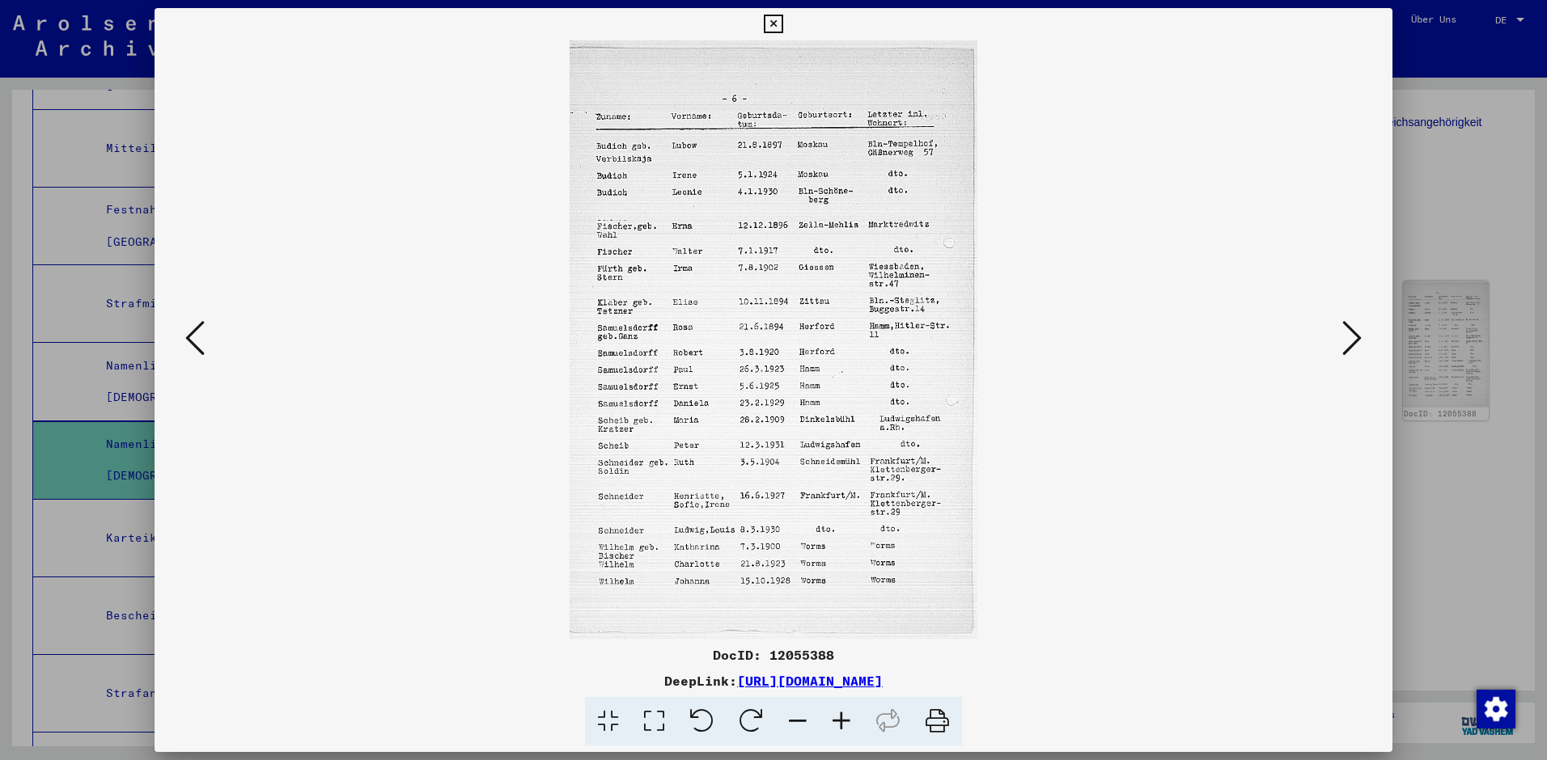
click at [1353, 335] on icon at bounding box center [1351, 338] width 19 height 39
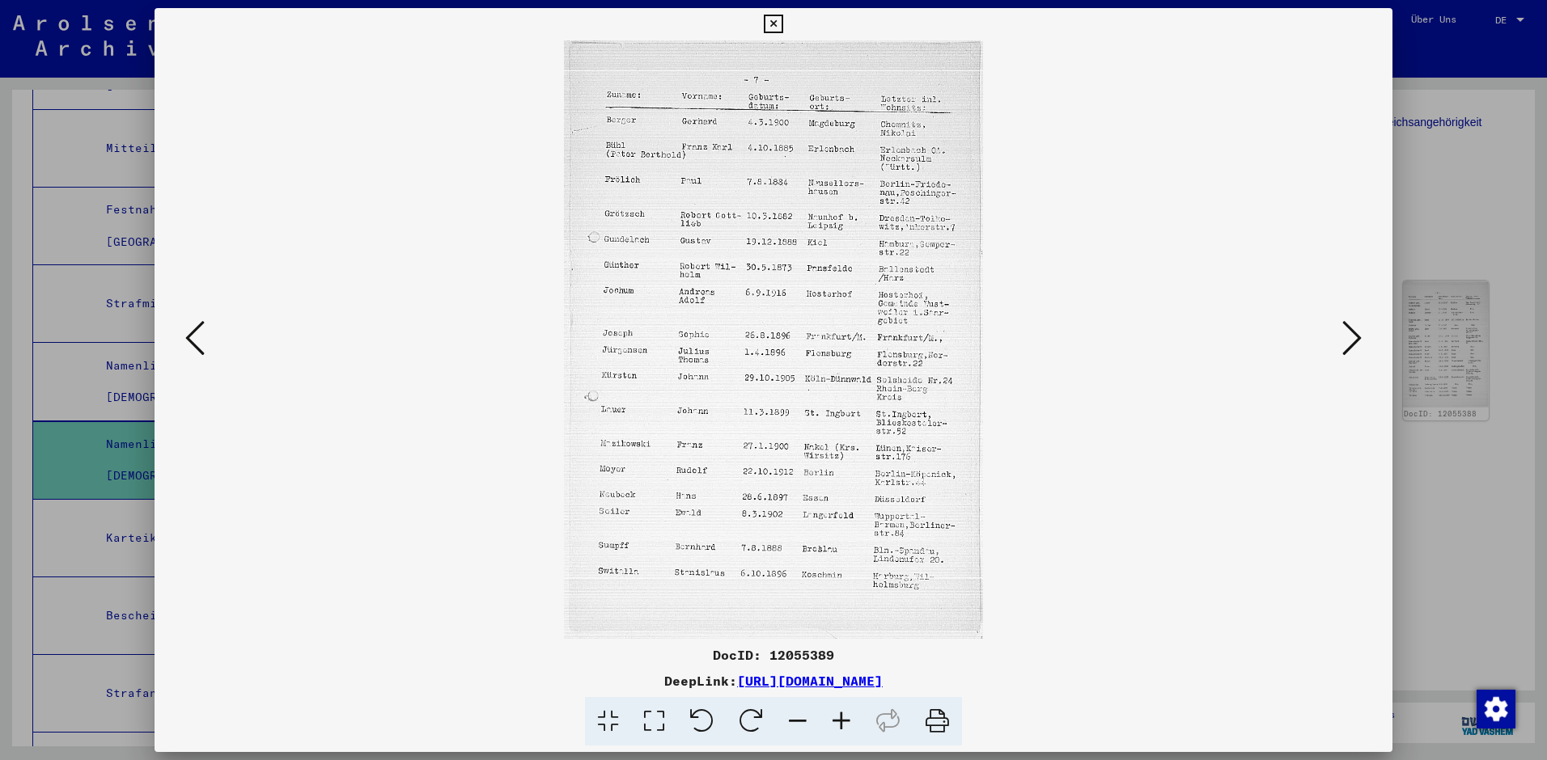
click at [1353, 335] on icon at bounding box center [1351, 338] width 19 height 39
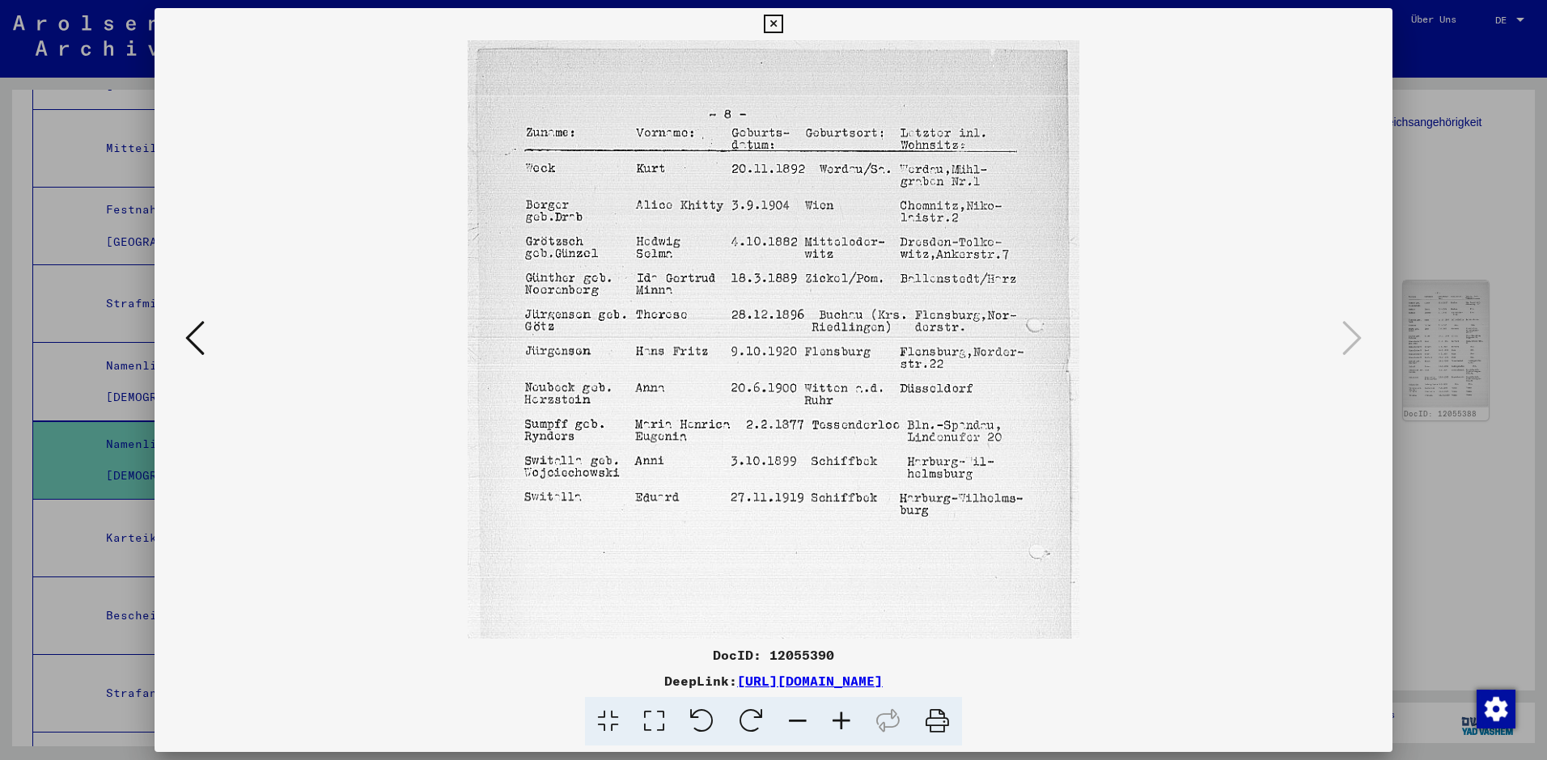
click at [188, 337] on icon at bounding box center [194, 338] width 19 height 39
